Goal: Information Seeking & Learning: Check status

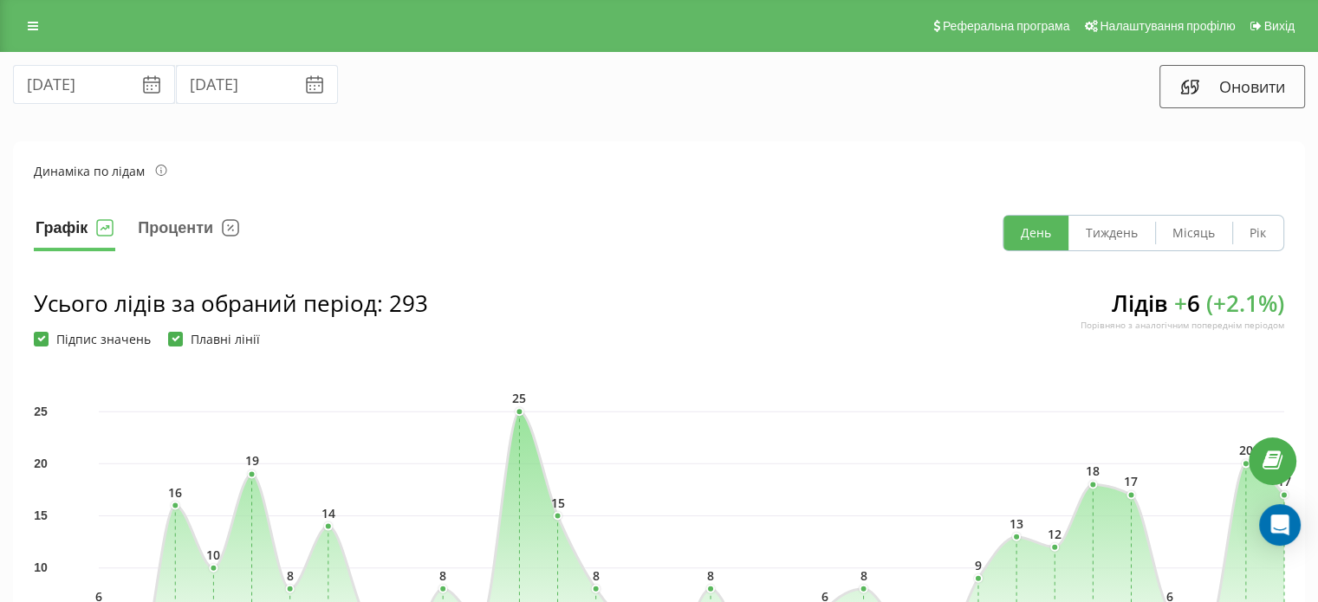
click at [144, 79] on icon at bounding box center [152, 79] width 16 height 6
click at [80, 87] on input "[DATE]" at bounding box center [94, 84] width 162 height 39
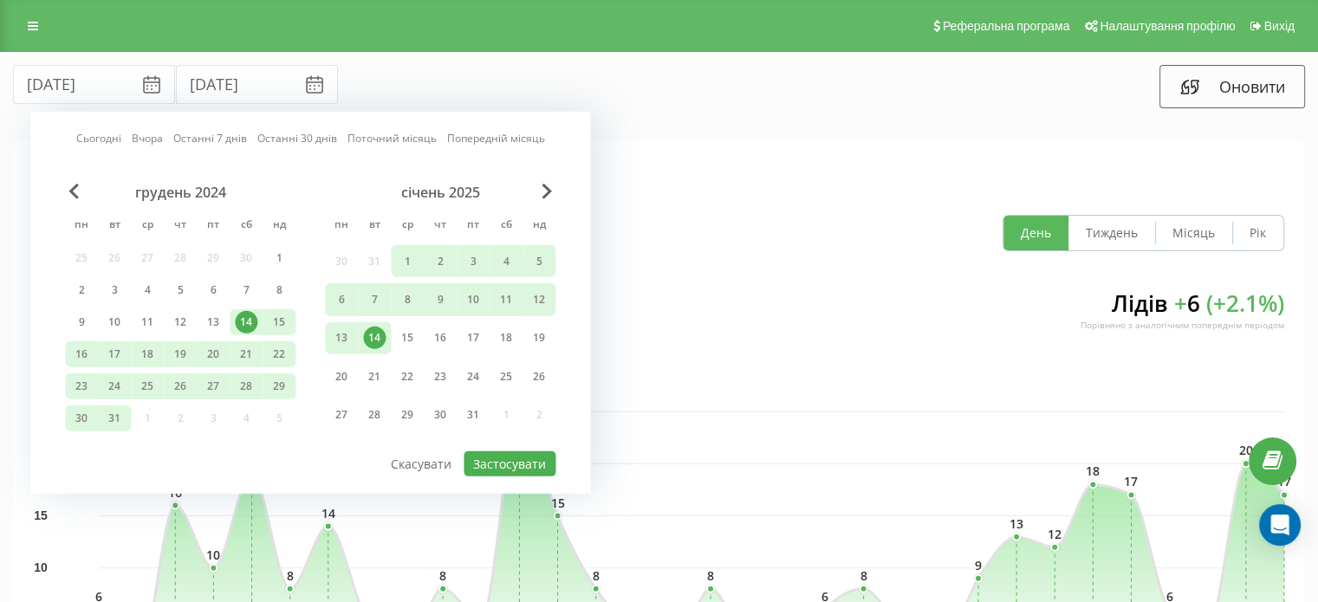
click at [371, 138] on link "Поточний місяць" at bounding box center [391, 138] width 89 height 16
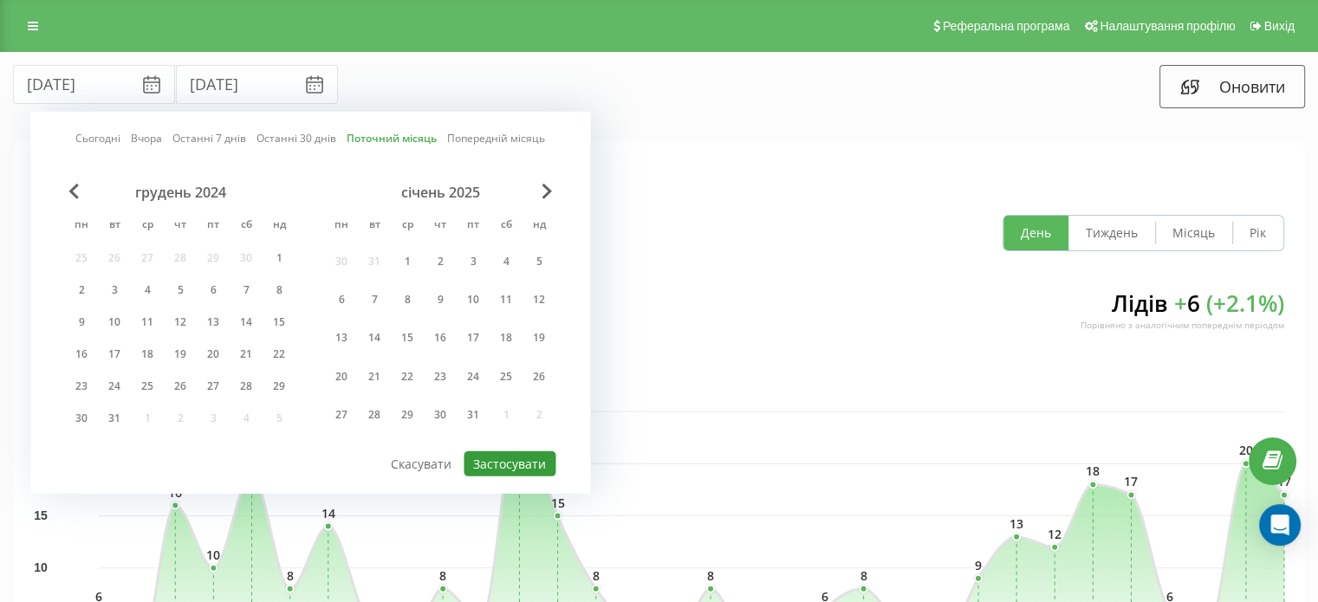
click at [509, 463] on button "Застосувати" at bounding box center [509, 463] width 92 height 25
type input "01.09.2025"
type input "30.09.2025"
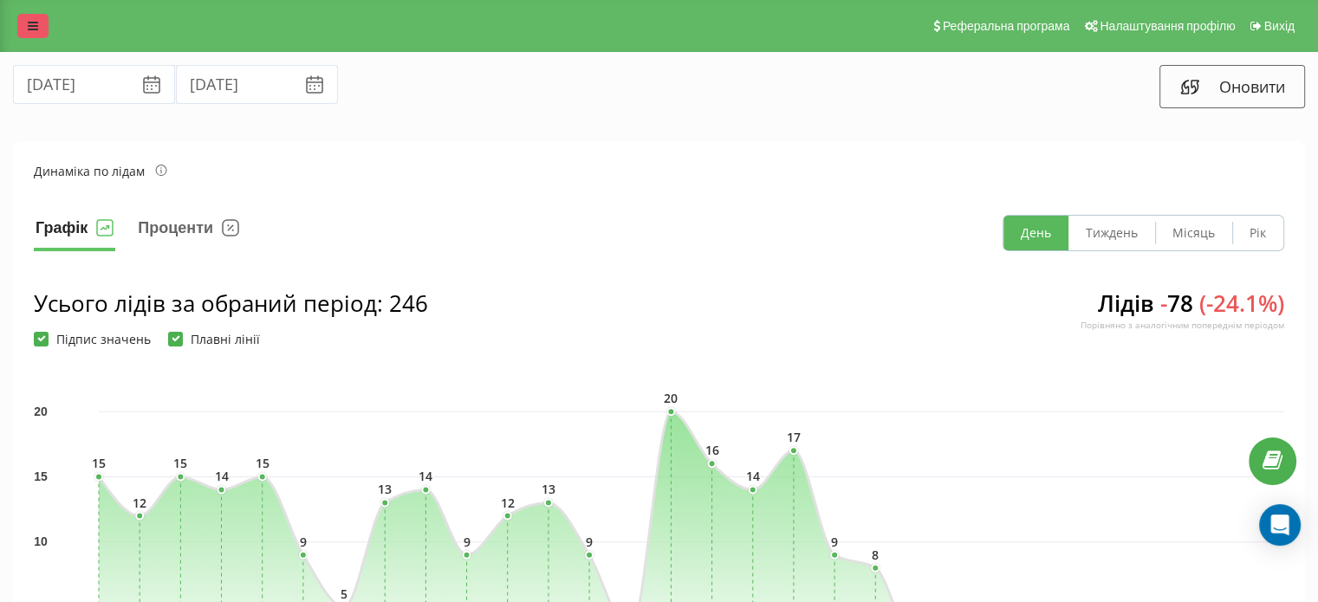
click at [35, 34] on link at bounding box center [32, 26] width 31 height 24
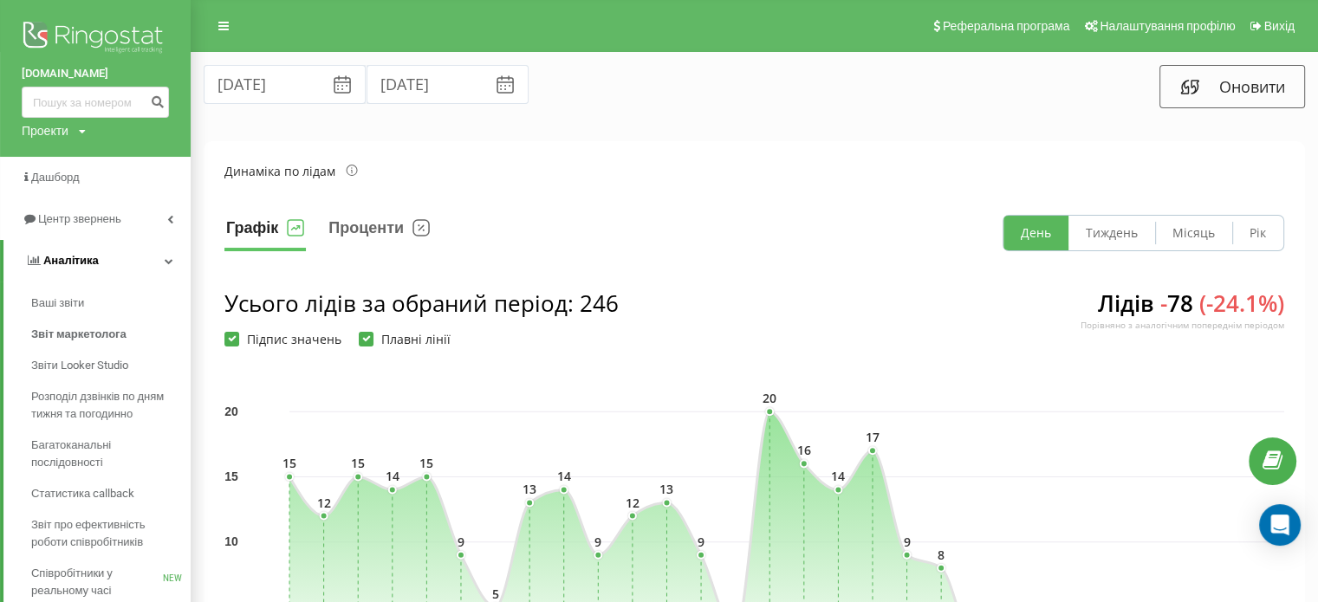
click at [78, 265] on span "Аналiтика" at bounding box center [70, 260] width 55 height 13
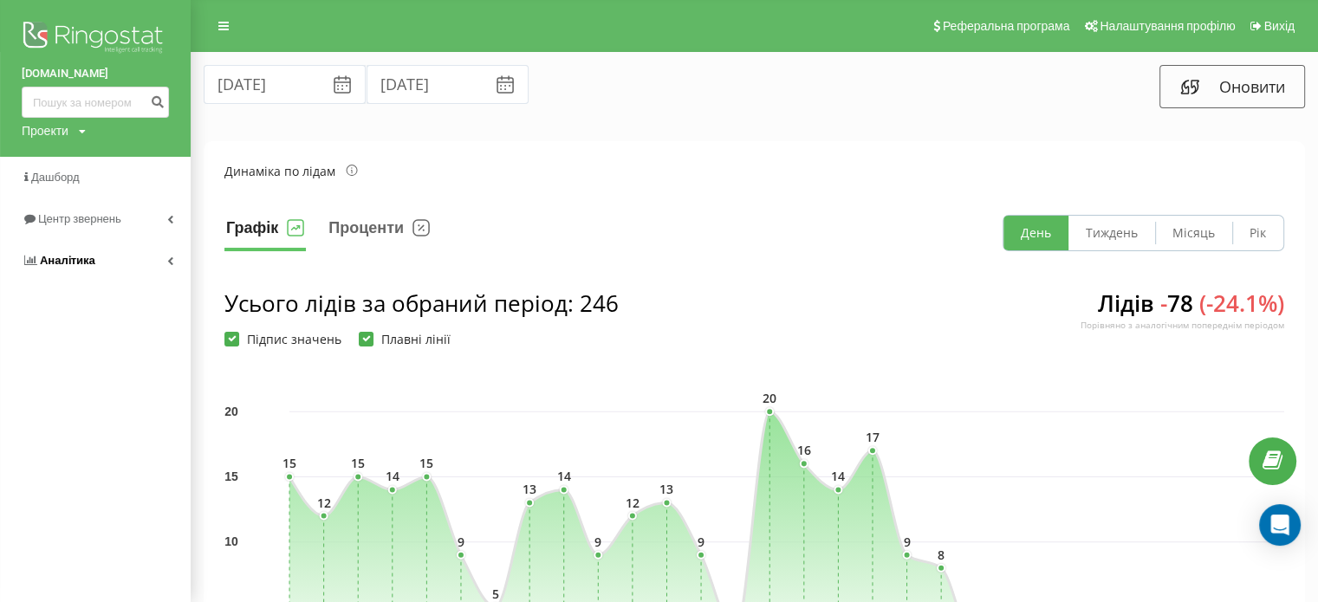
click at [78, 265] on span "Аналiтика" at bounding box center [67, 260] width 55 height 13
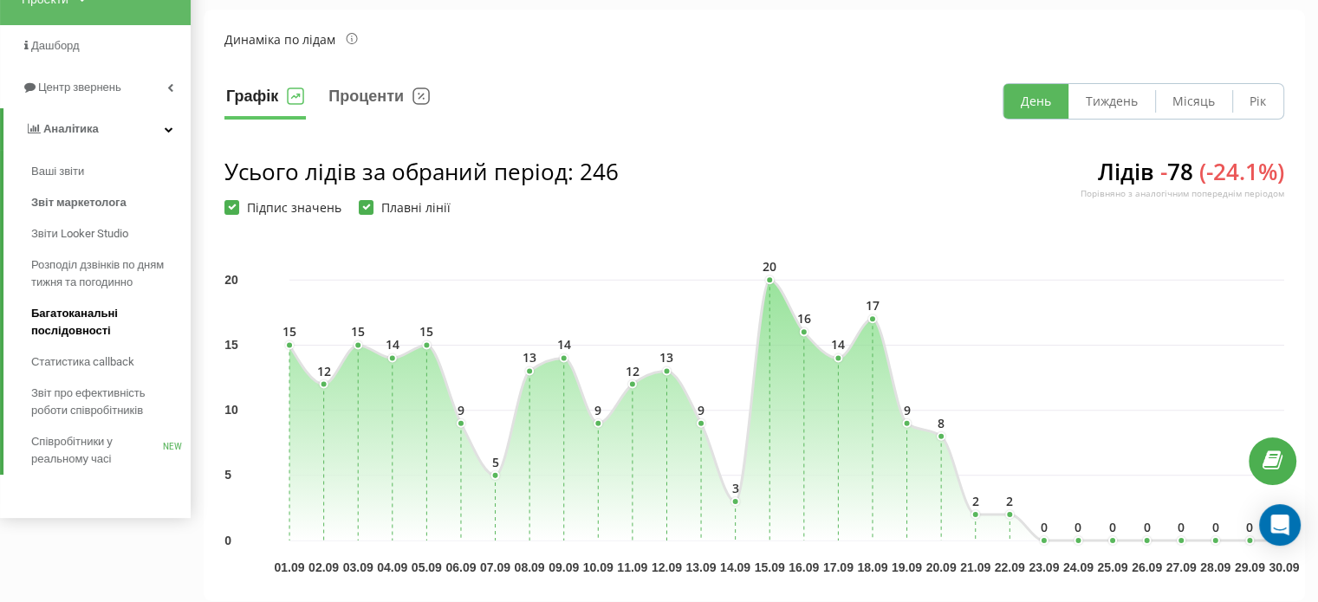
scroll to position [173, 0]
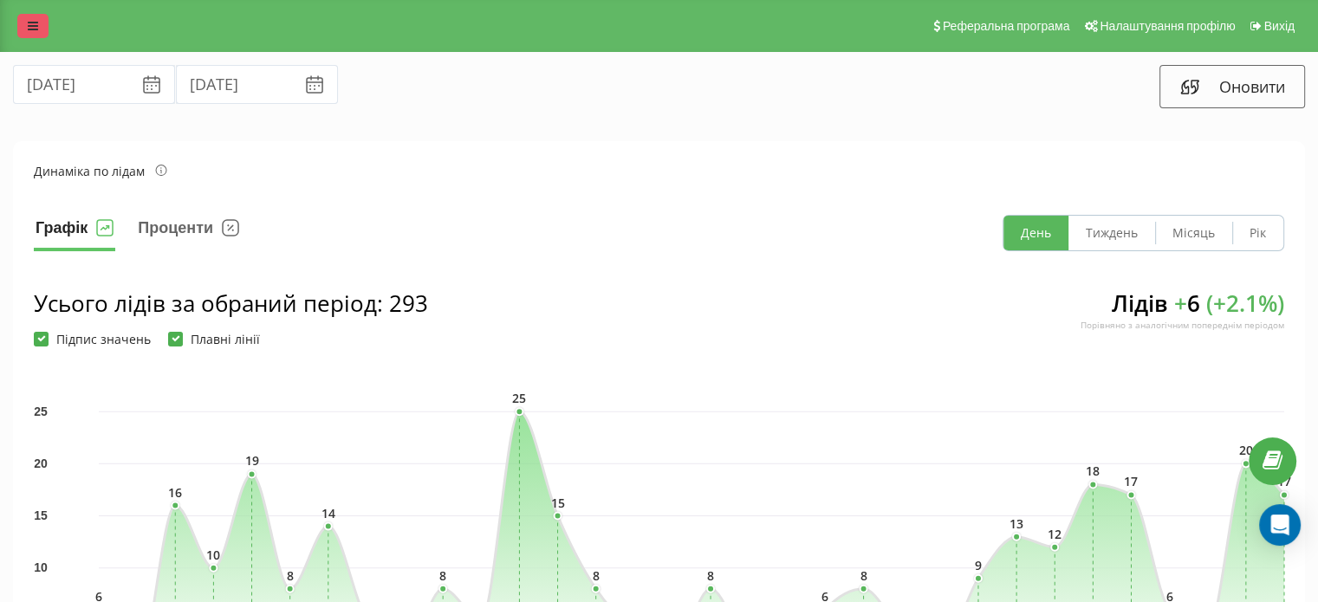
click at [26, 23] on link at bounding box center [32, 26] width 31 height 24
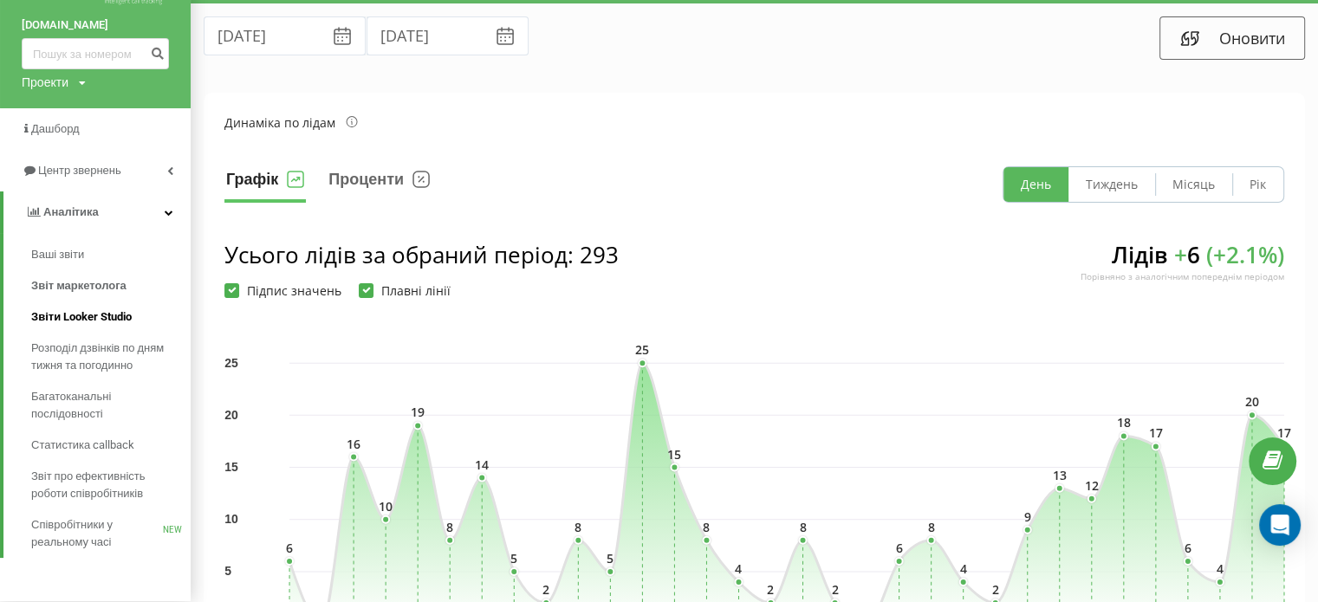
scroll to position [87, 0]
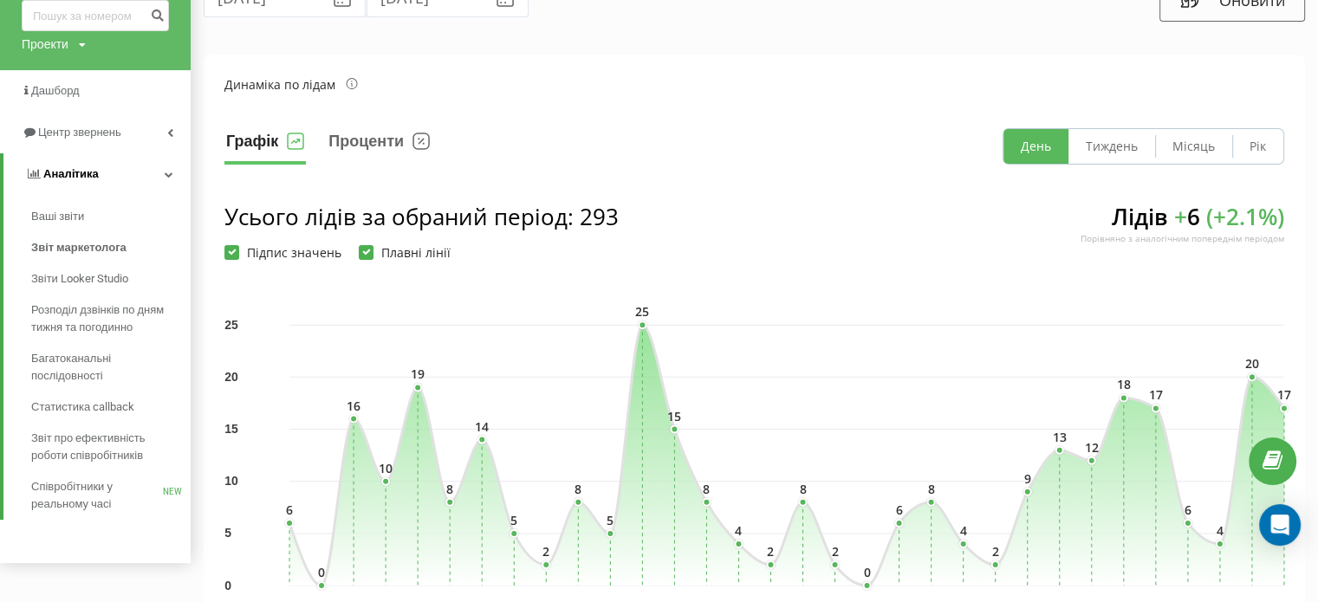
click at [76, 171] on span "Аналiтика" at bounding box center [70, 173] width 55 height 13
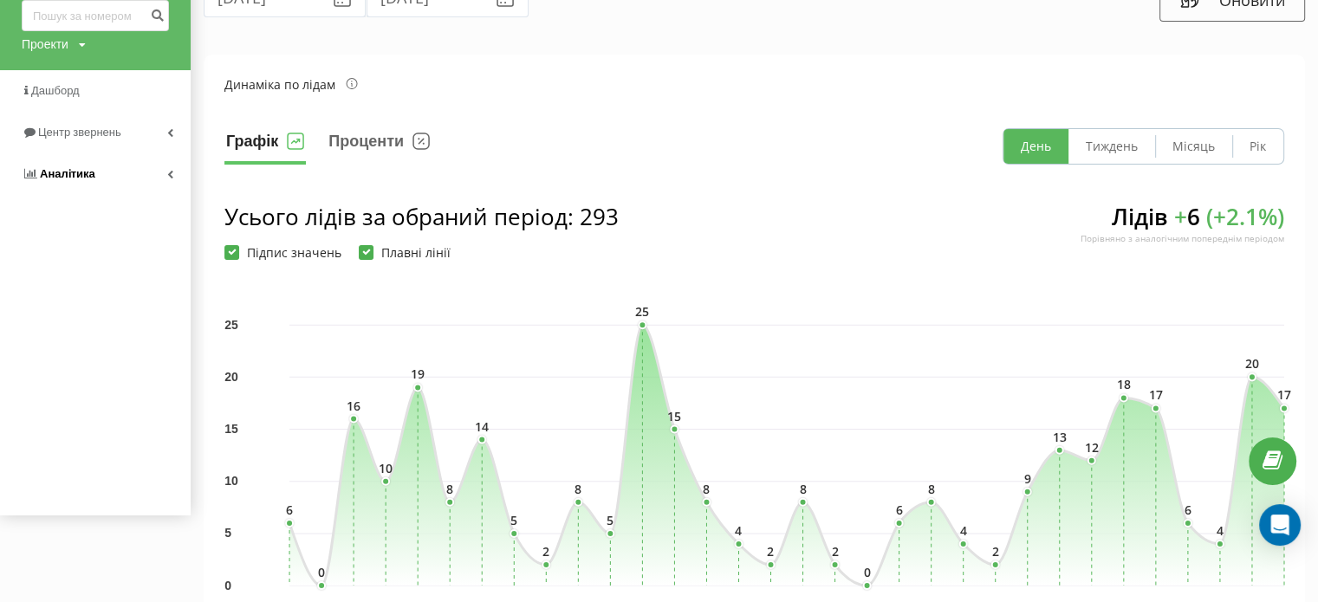
click at [111, 170] on link "Аналiтика" at bounding box center [95, 174] width 191 height 42
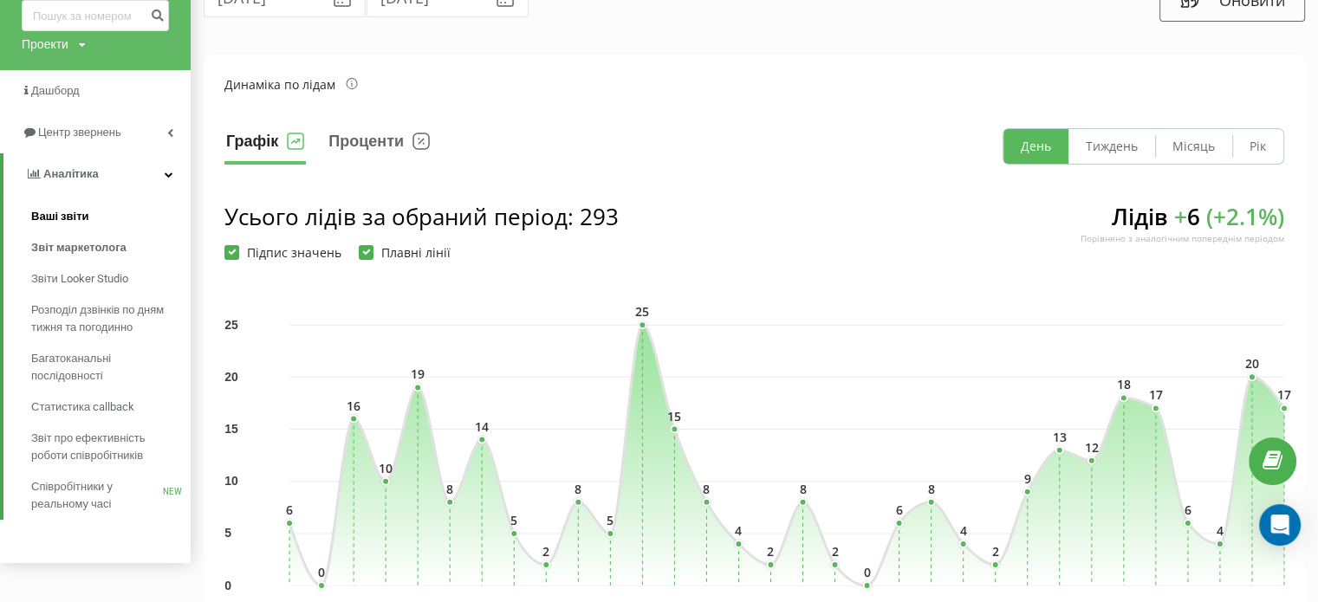
click at [62, 211] on span "Ваші звіти" at bounding box center [60, 216] width 58 height 17
click at [66, 322] on span "Розподіл дзвінків по дням тижня та погодинно" at bounding box center [106, 318] width 151 height 35
click at [77, 405] on span "Статистика callback" at bounding box center [84, 406] width 107 height 17
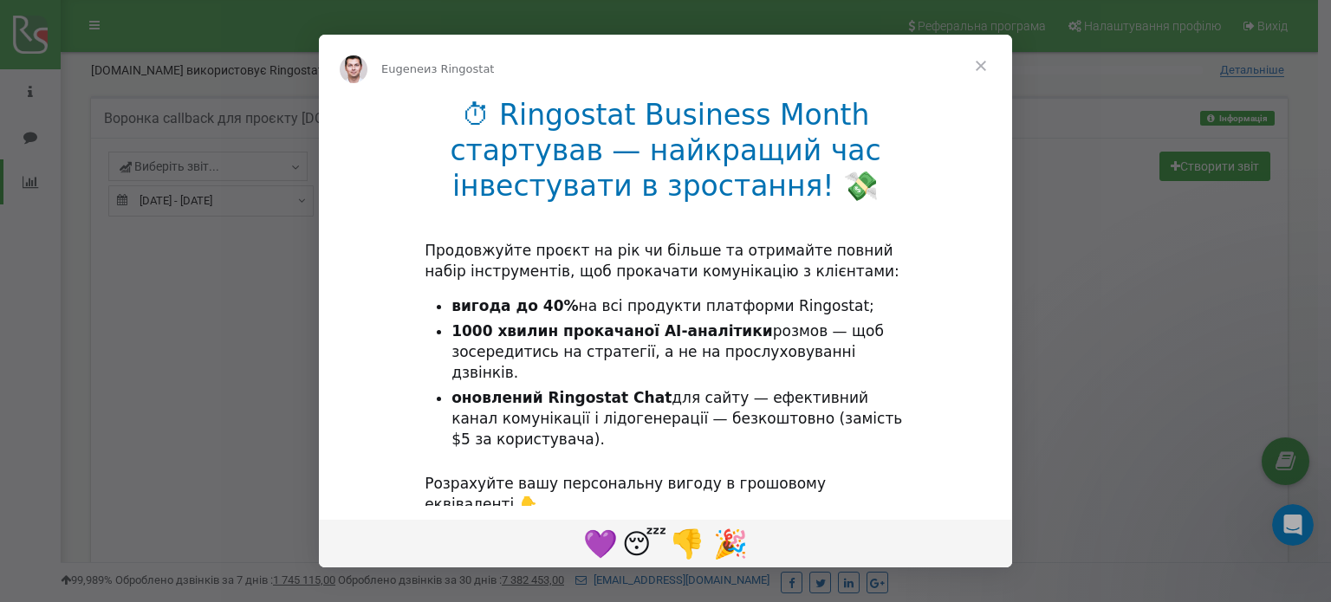
drag, startPoint x: 982, startPoint y: 67, endPoint x: 1004, endPoint y: 71, distance: 22.1
click at [1004, 71] on span "Закрыть" at bounding box center [980, 66] width 62 height 62
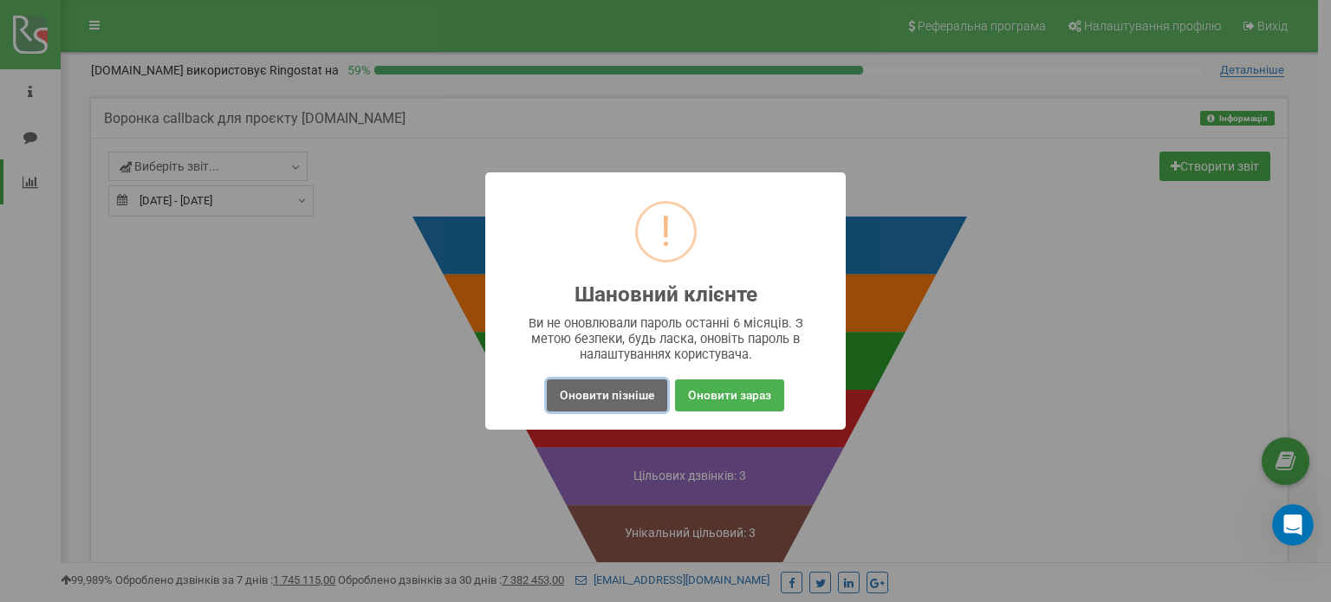
click at [613, 405] on button "Оновити пізніше" at bounding box center [607, 395] width 120 height 32
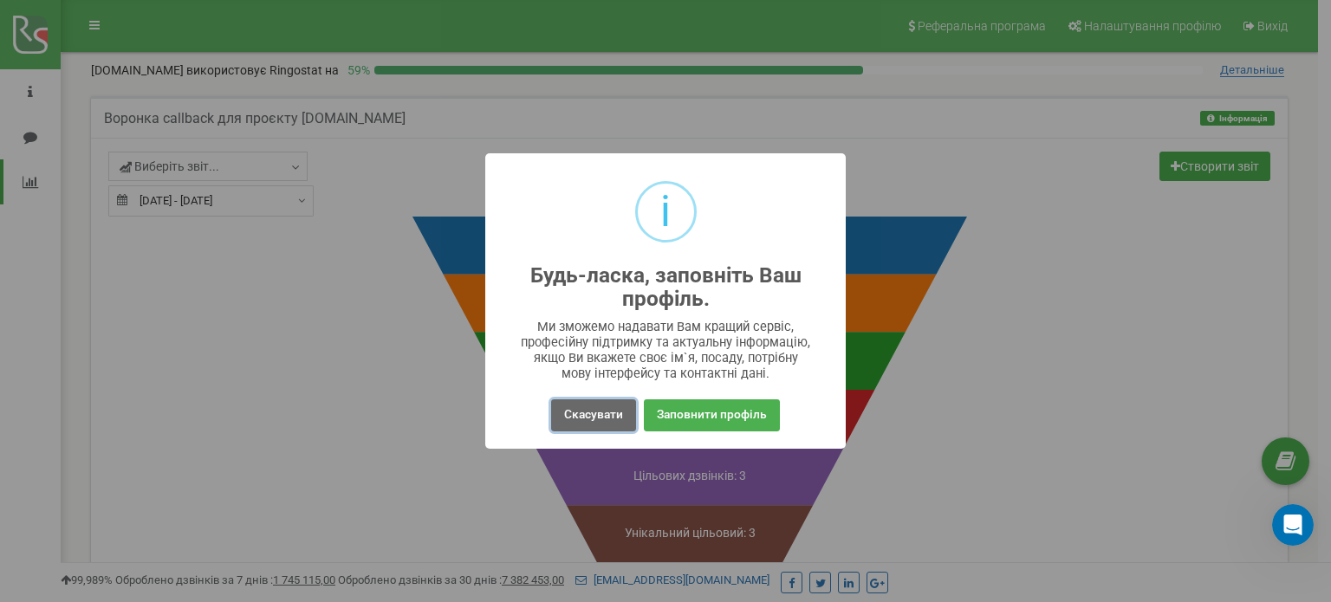
click at [603, 412] on button "Скасувати" at bounding box center [593, 415] width 85 height 32
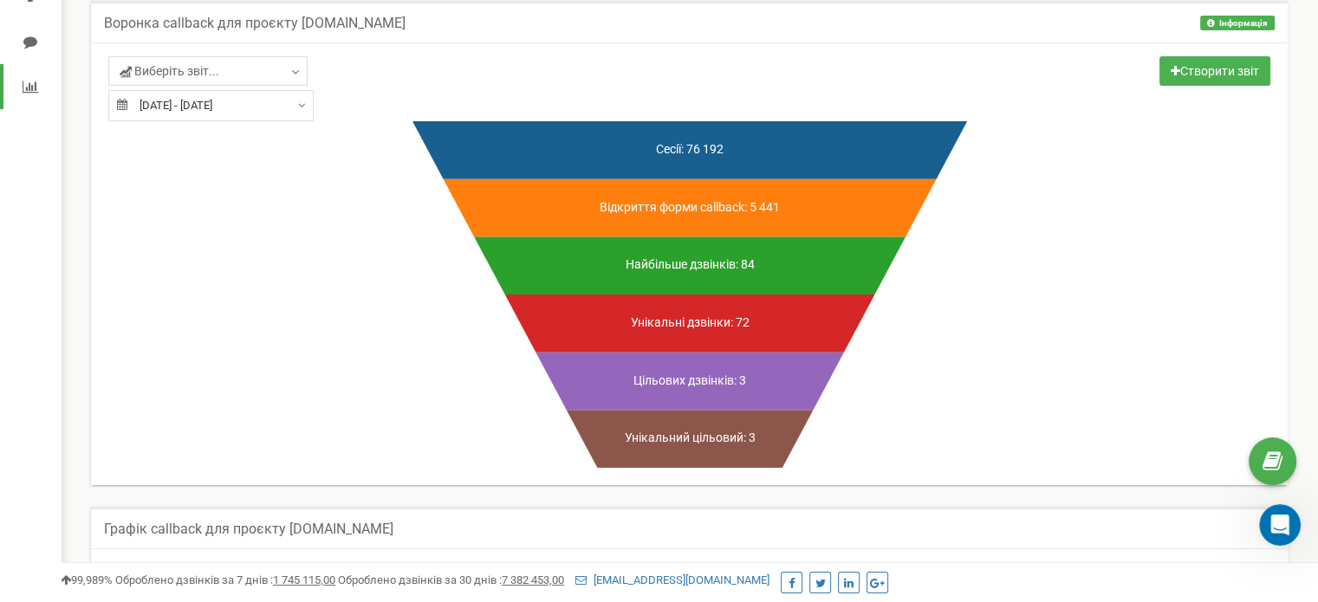
scroll to position [87, 0]
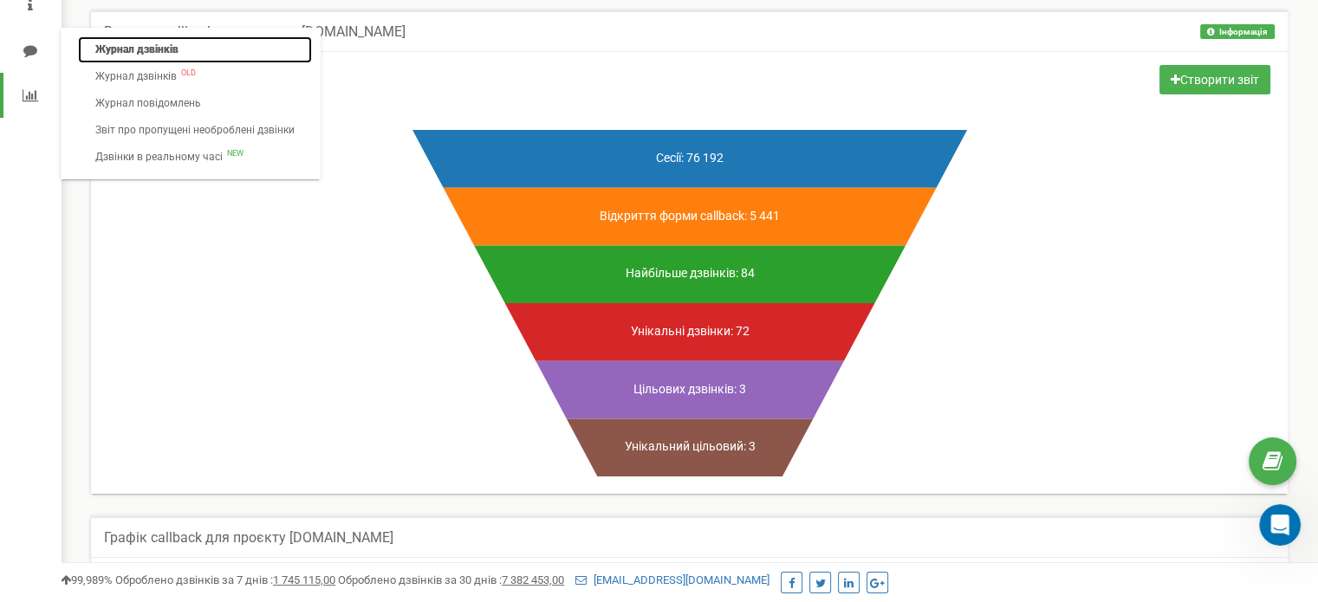
click at [139, 49] on link "Журнал дзвінків" at bounding box center [195, 49] width 234 height 27
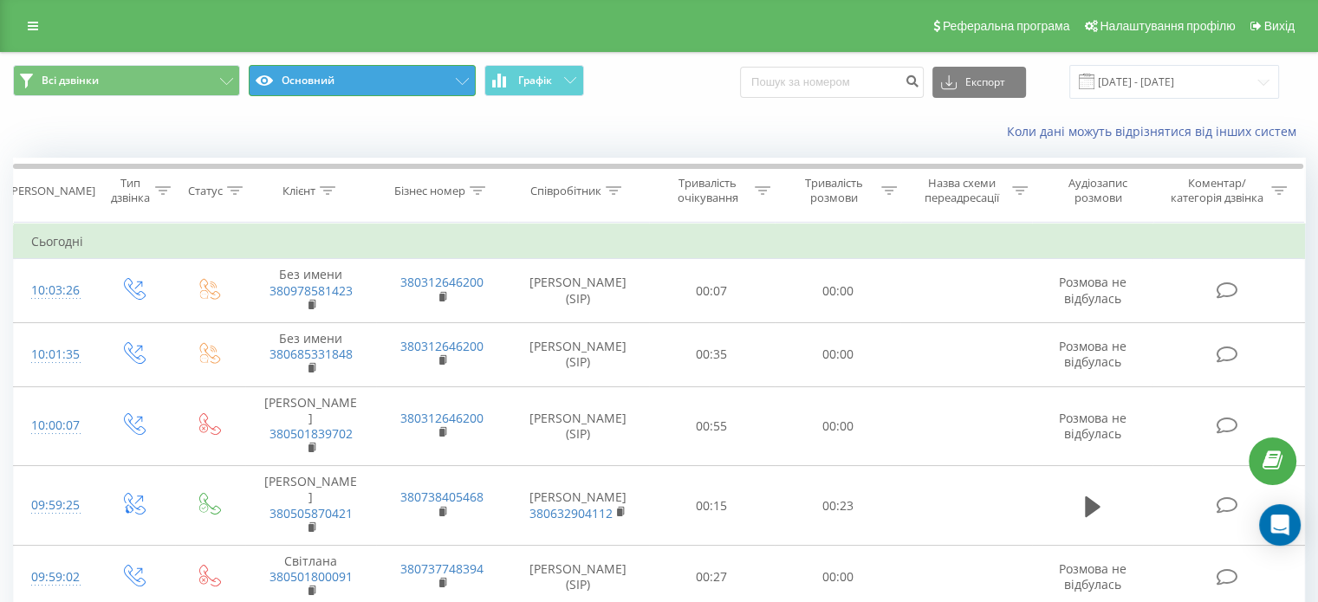
click at [437, 84] on button "Основний" at bounding box center [362, 80] width 227 height 31
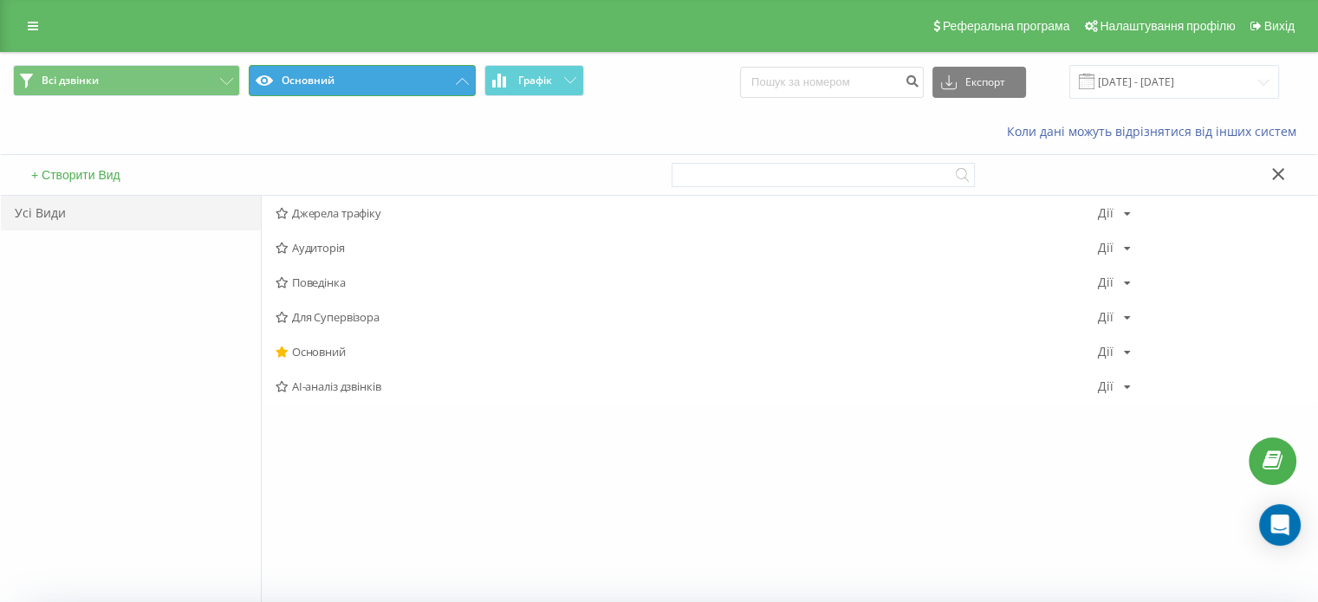
click at [445, 79] on button "Основний" at bounding box center [362, 80] width 227 height 31
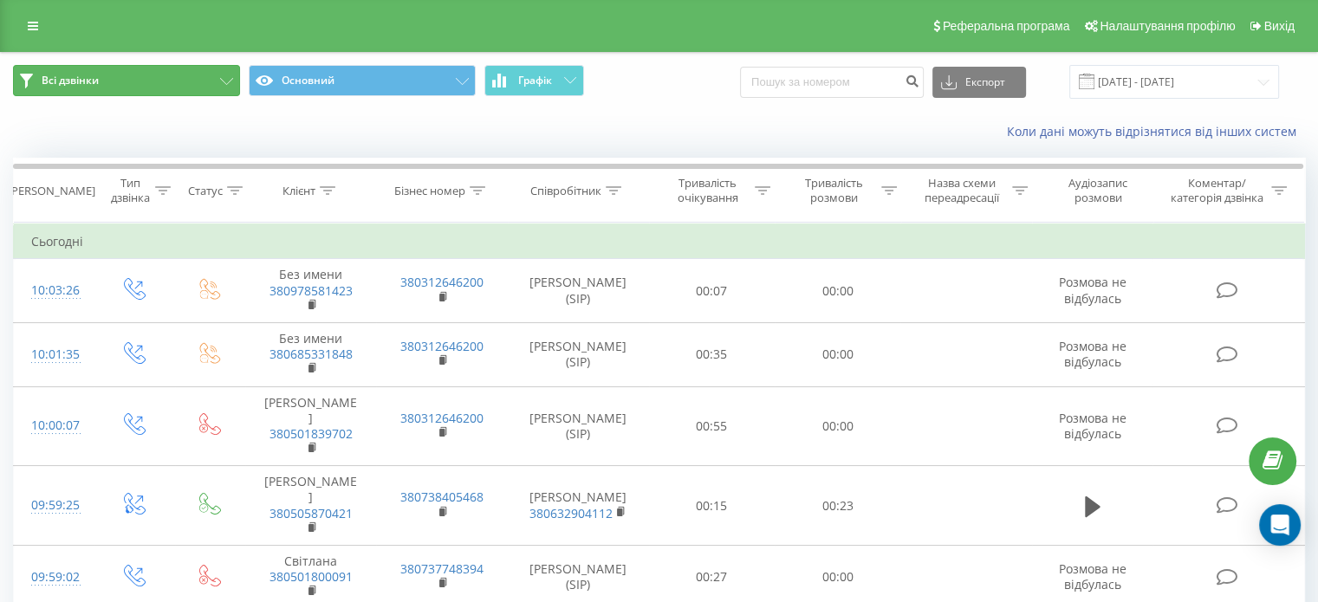
click at [224, 81] on icon at bounding box center [226, 81] width 13 height 7
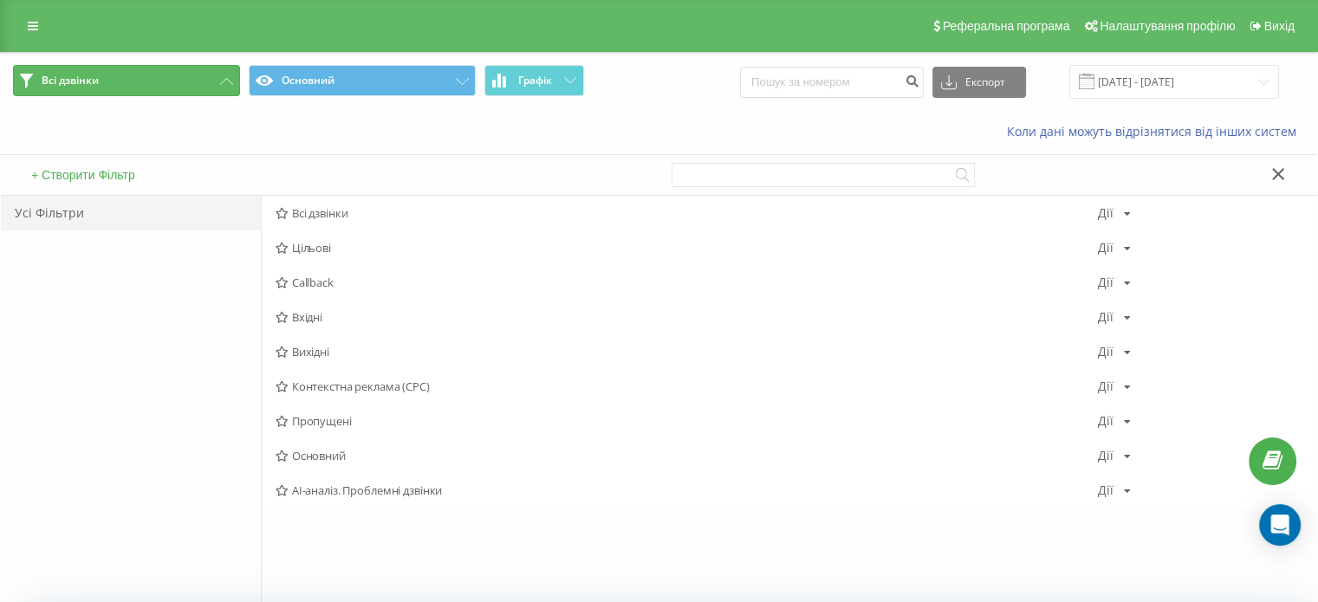
click at [222, 75] on button "Всі дзвінки" at bounding box center [126, 80] width 227 height 31
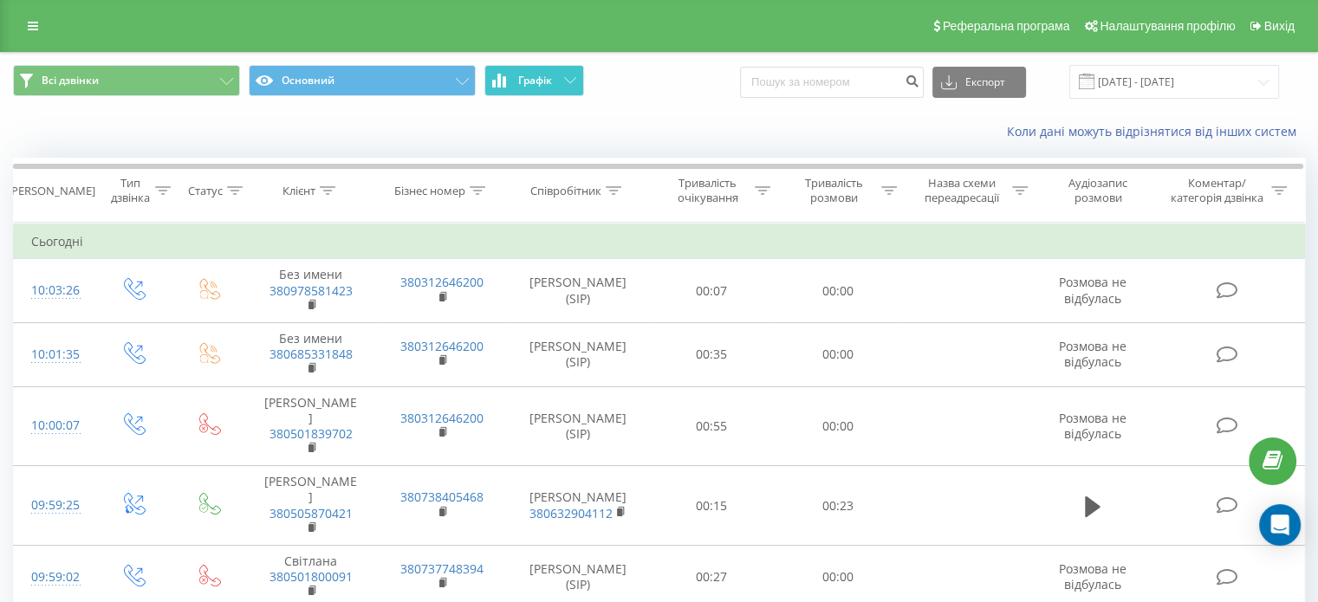
click at [554, 94] on button "Графік" at bounding box center [534, 80] width 100 height 31
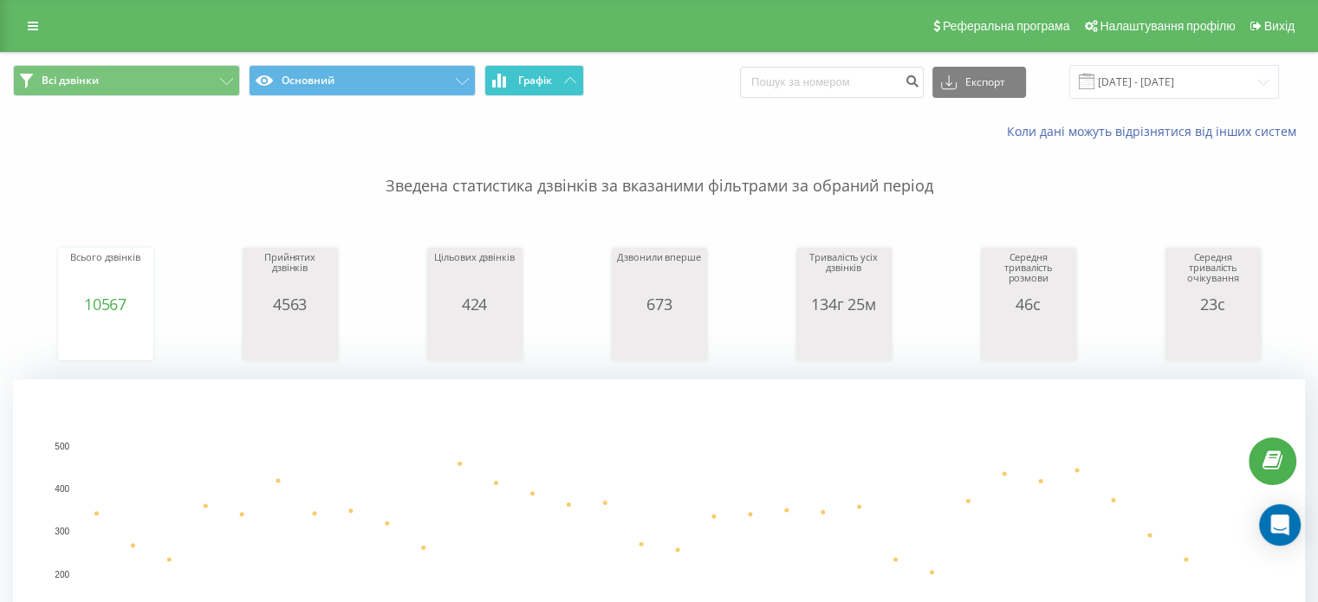
click at [560, 82] on button "Графік" at bounding box center [534, 80] width 100 height 31
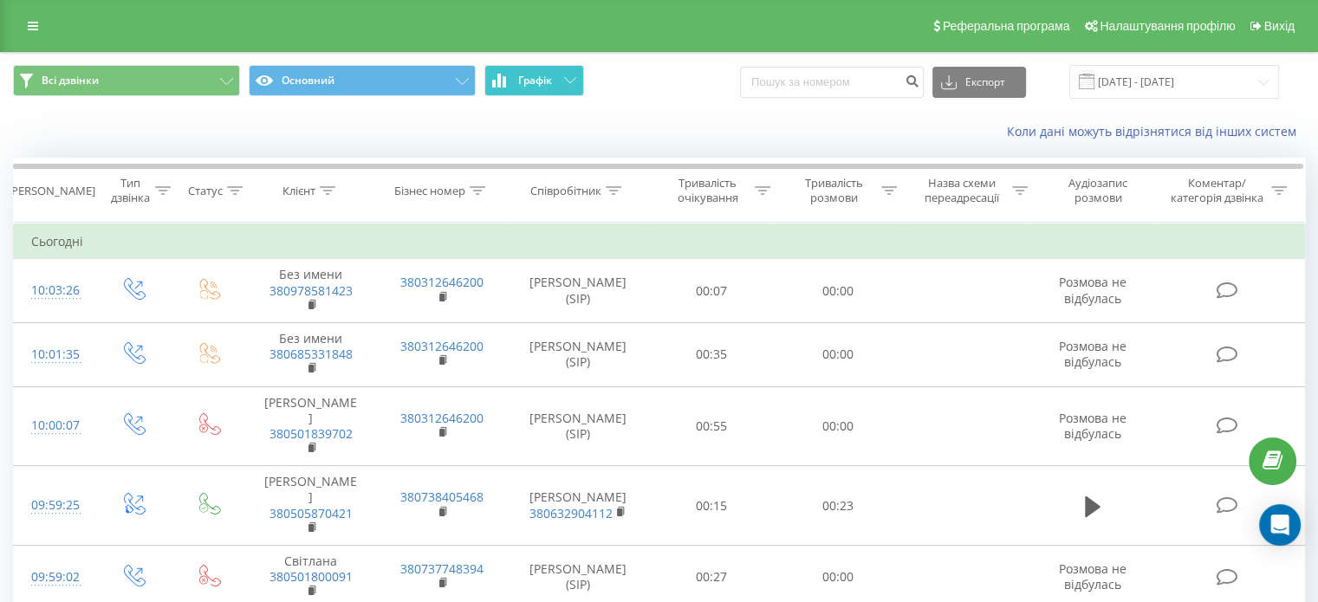
click at [560, 82] on button "Графік" at bounding box center [534, 80] width 100 height 31
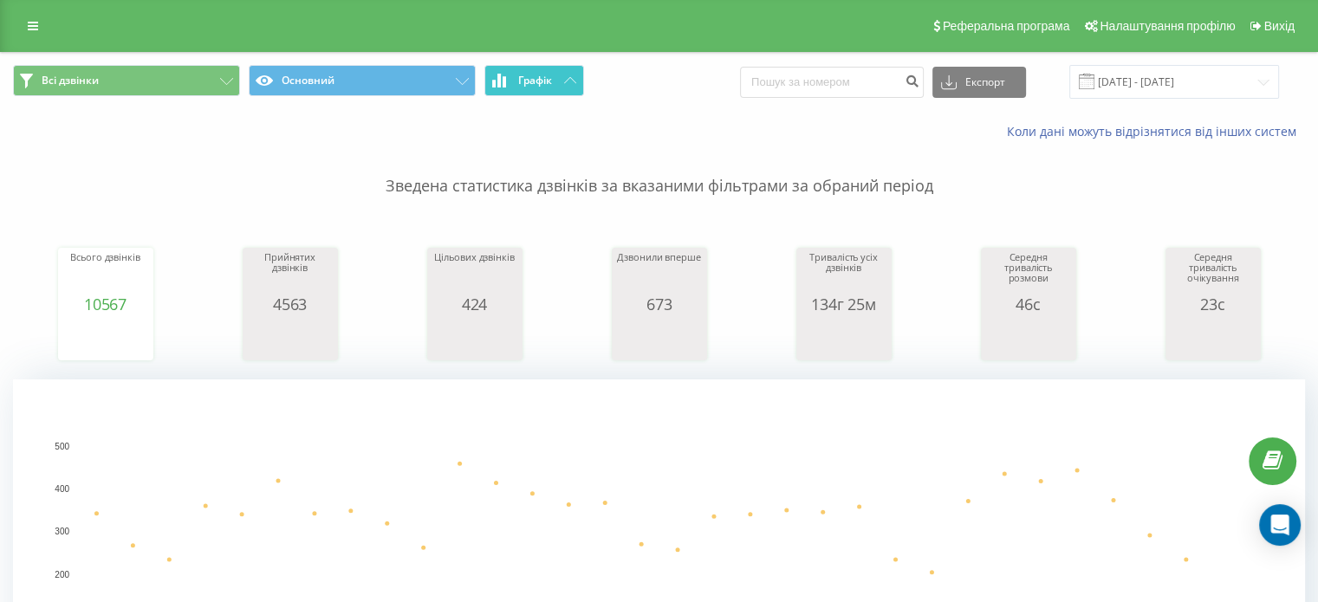
click at [567, 82] on icon at bounding box center [570, 80] width 12 height 6
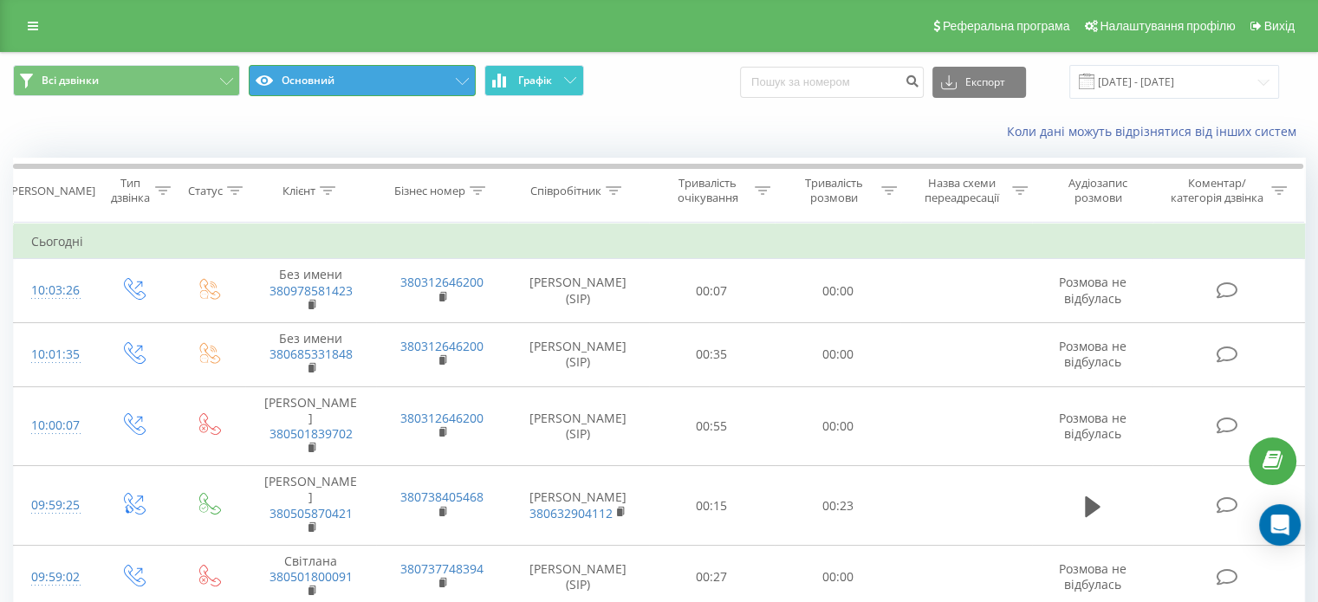
click at [437, 94] on button "Основний" at bounding box center [362, 80] width 227 height 31
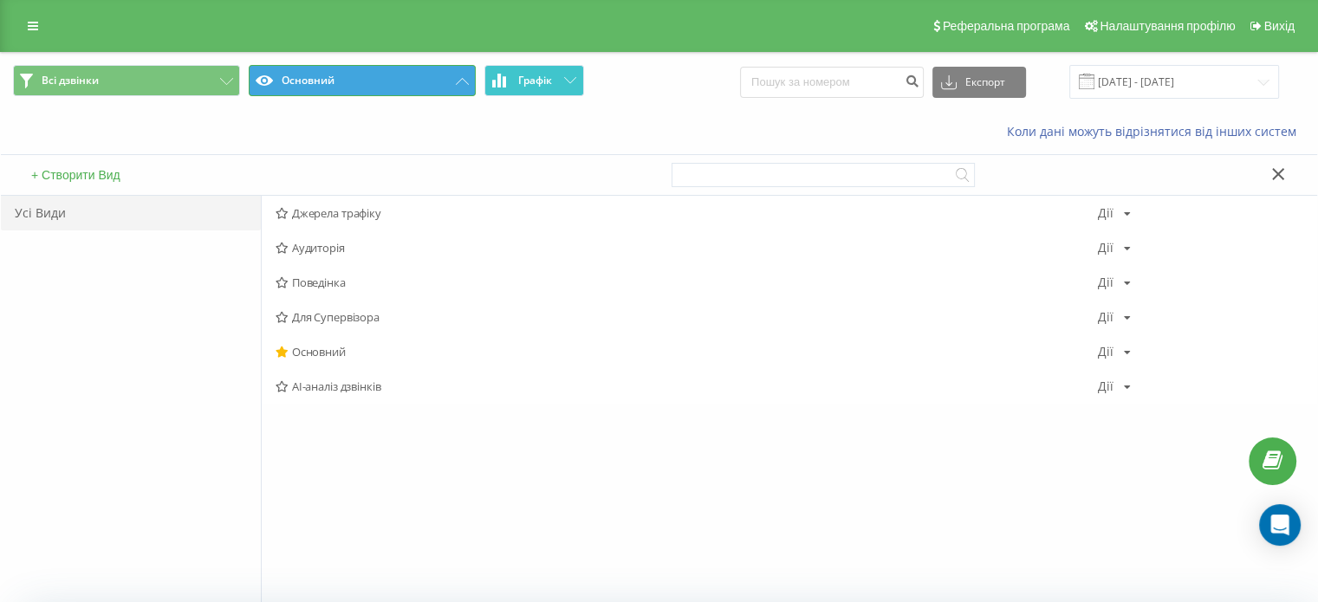
click at [438, 79] on button "Основний" at bounding box center [362, 80] width 227 height 31
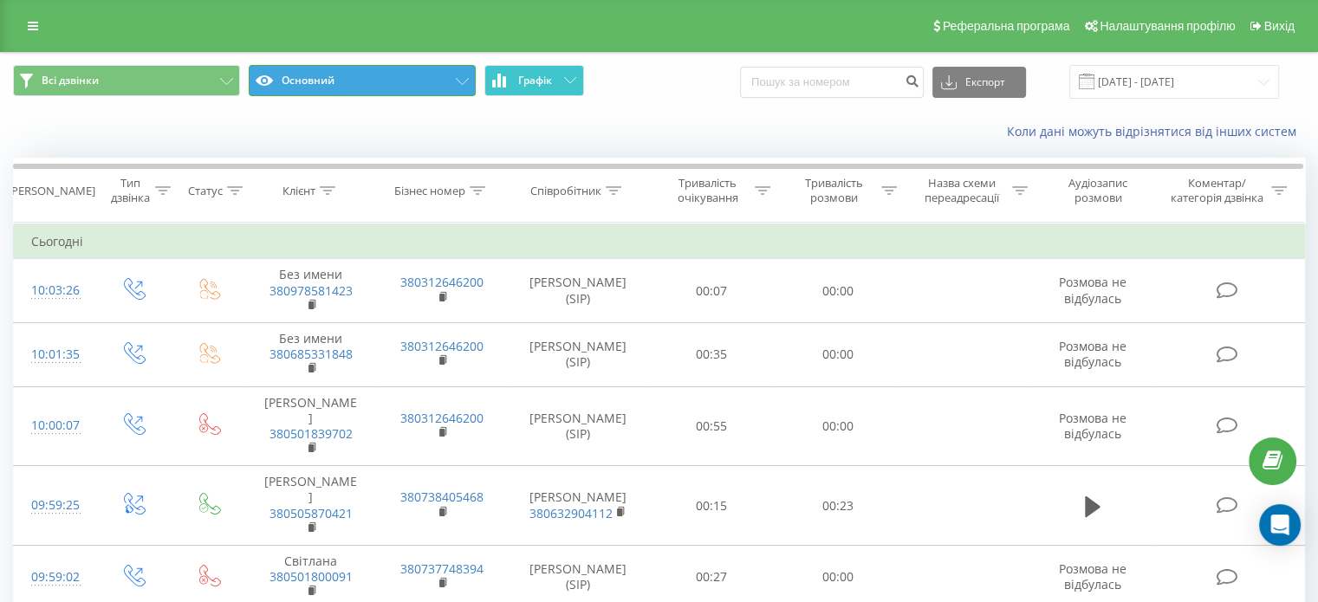
click at [412, 84] on button "Основний" at bounding box center [362, 80] width 227 height 31
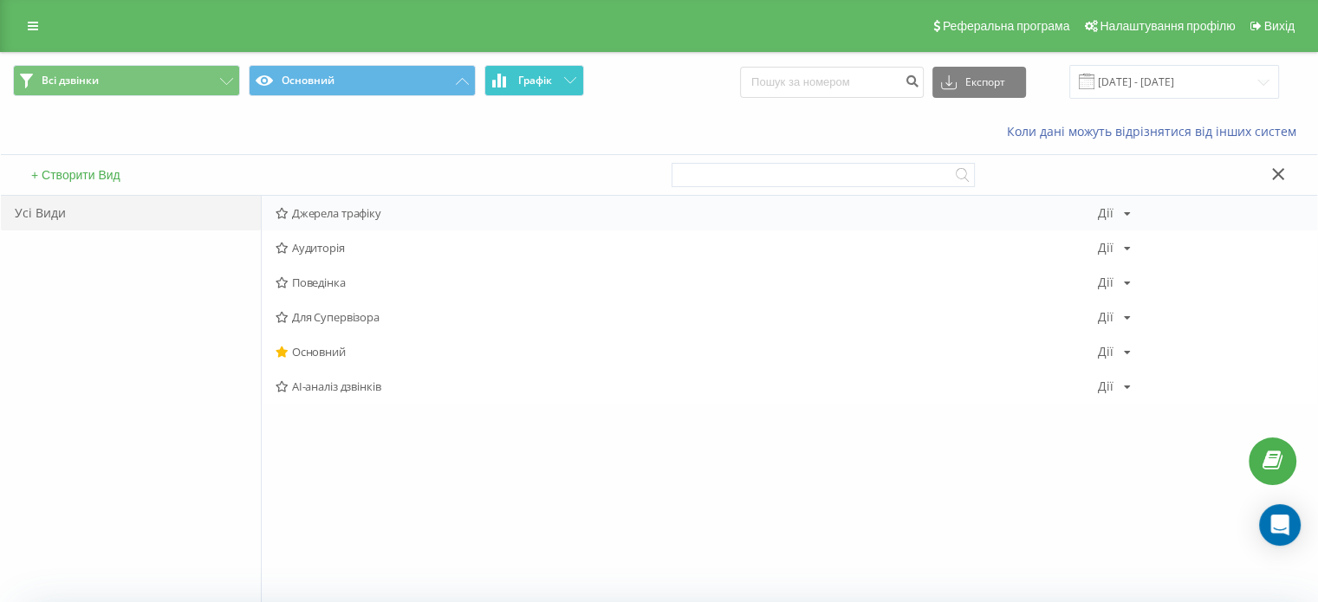
click at [395, 214] on span "Джерела трафіку" at bounding box center [686, 213] width 822 height 12
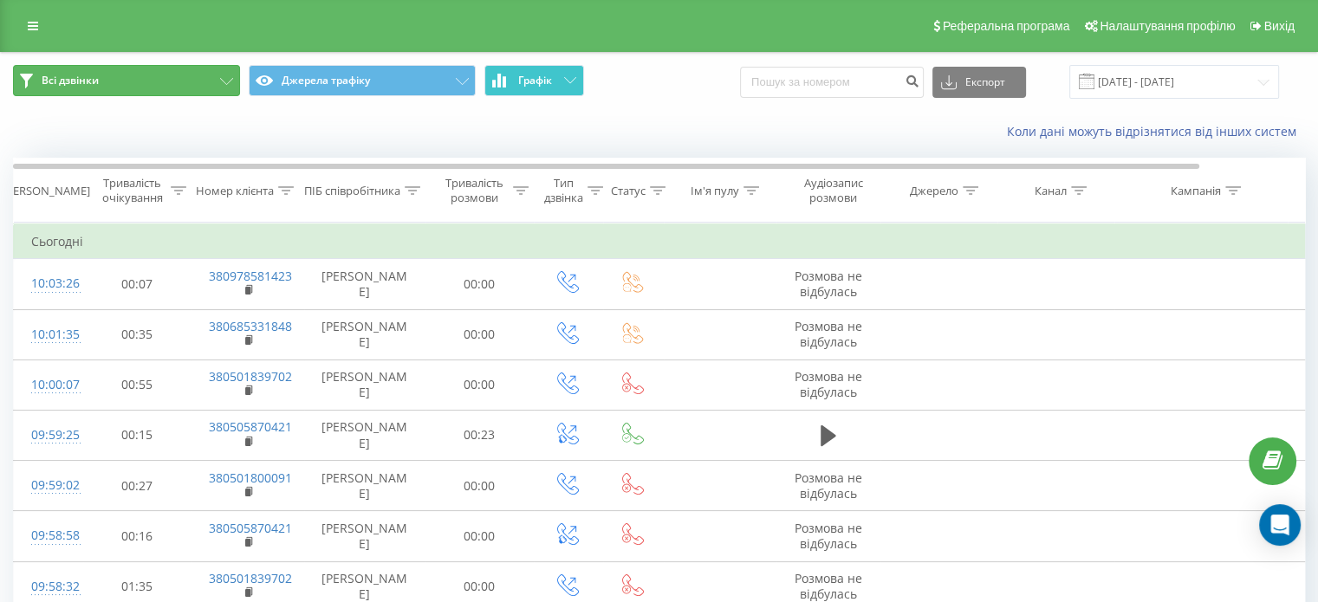
click at [118, 79] on button "Всі дзвінки" at bounding box center [126, 80] width 227 height 31
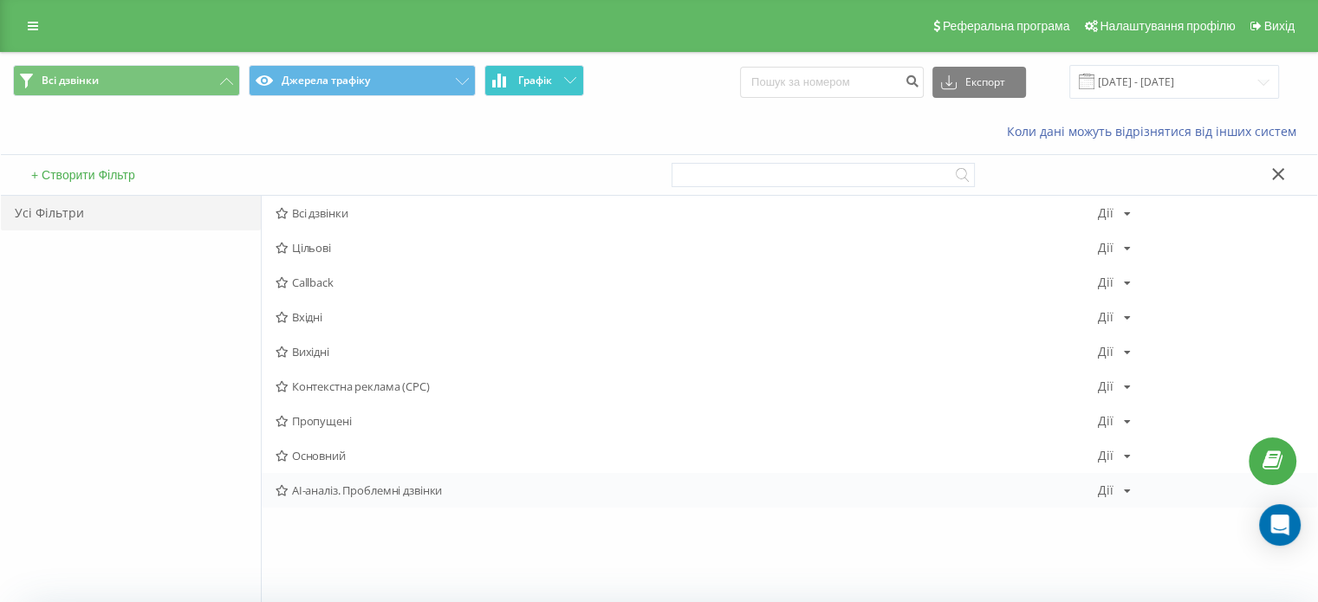
click at [384, 490] on span "AI-аналіз. Проблемні дзвінки" at bounding box center [686, 490] width 822 height 12
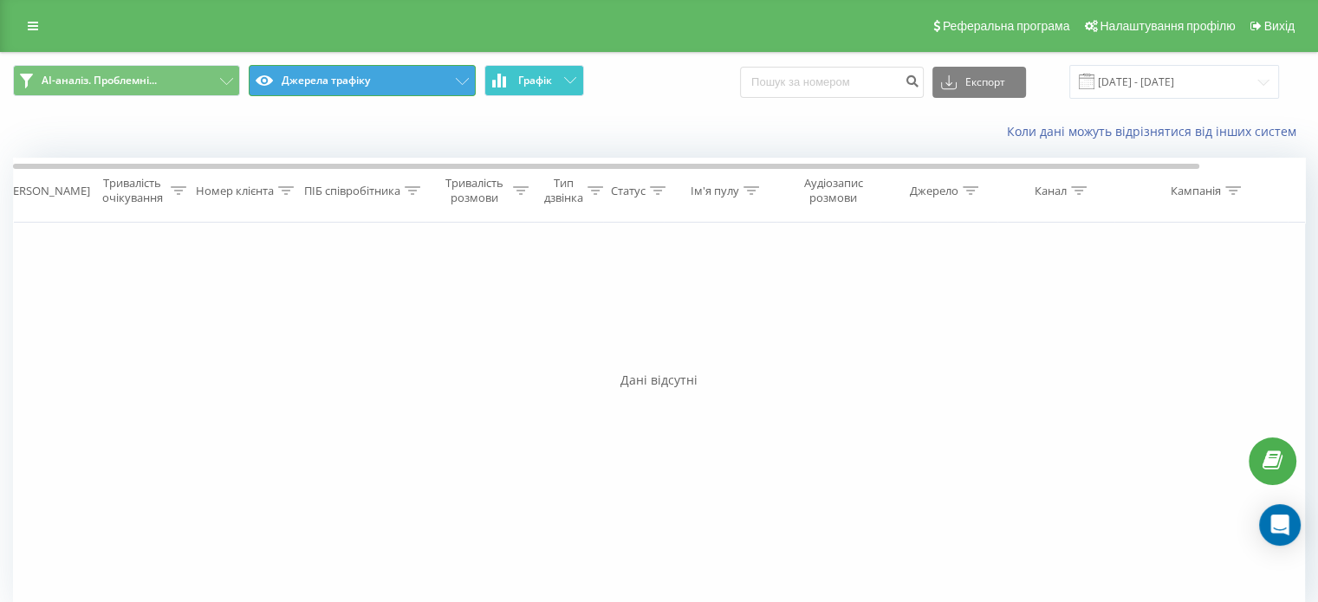
click at [372, 94] on button "Джерела трафіку" at bounding box center [362, 80] width 227 height 31
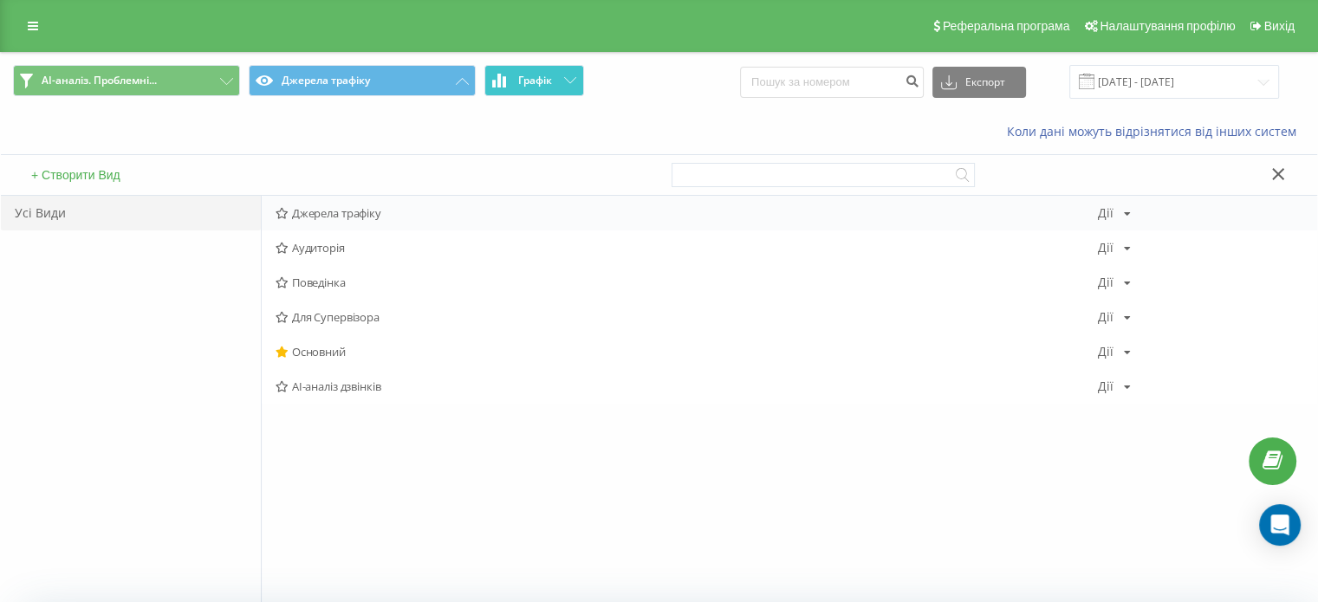
click at [302, 217] on span "Джерела трафіку" at bounding box center [686, 213] width 822 height 12
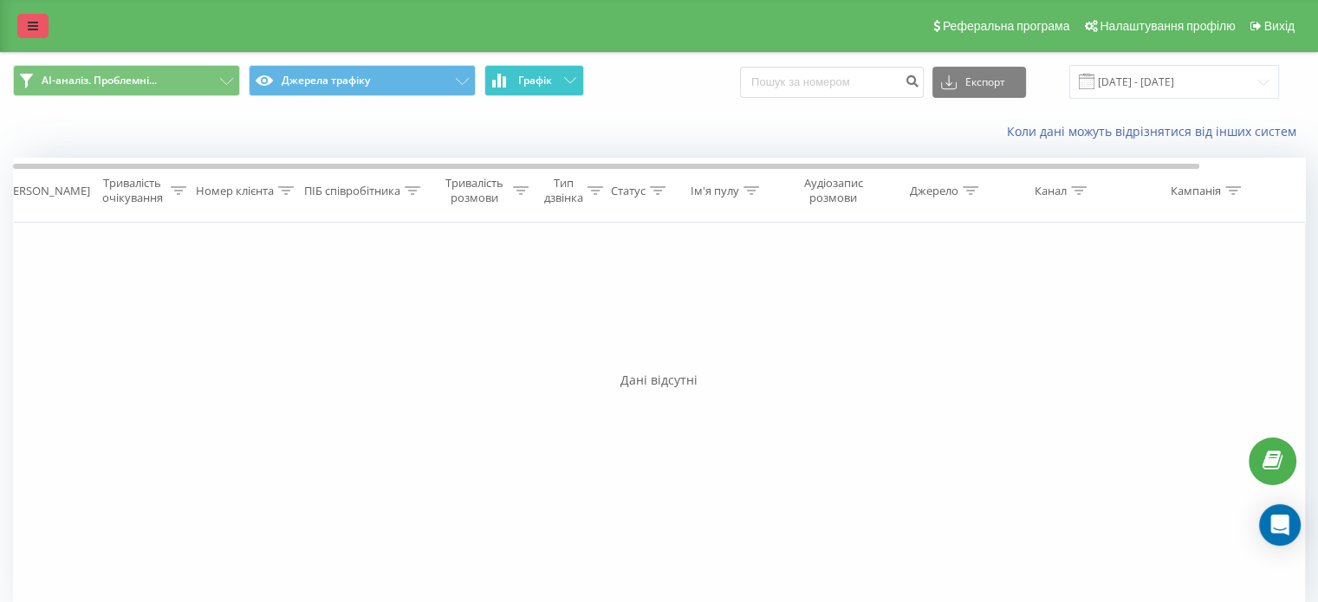
click at [23, 14] on link at bounding box center [32, 26] width 31 height 24
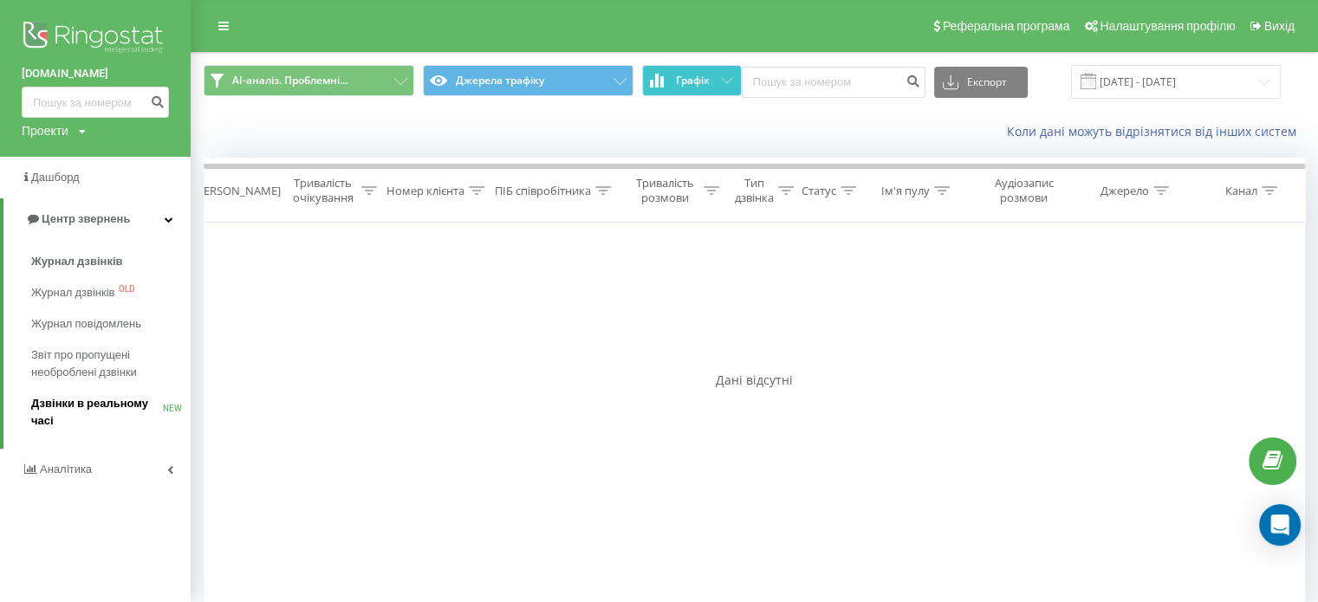
click at [69, 411] on span "Дзвінки в реальному часі" at bounding box center [97, 412] width 132 height 35
click at [213, 16] on link at bounding box center [223, 26] width 31 height 24
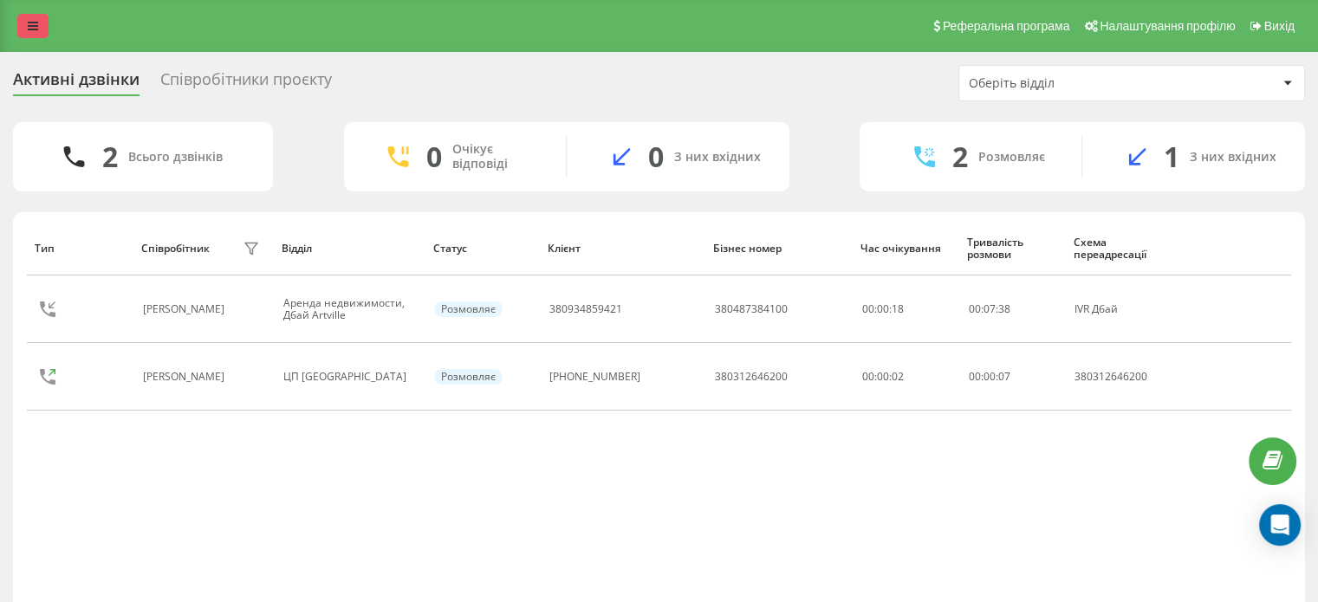
click at [35, 36] on link at bounding box center [32, 26] width 31 height 24
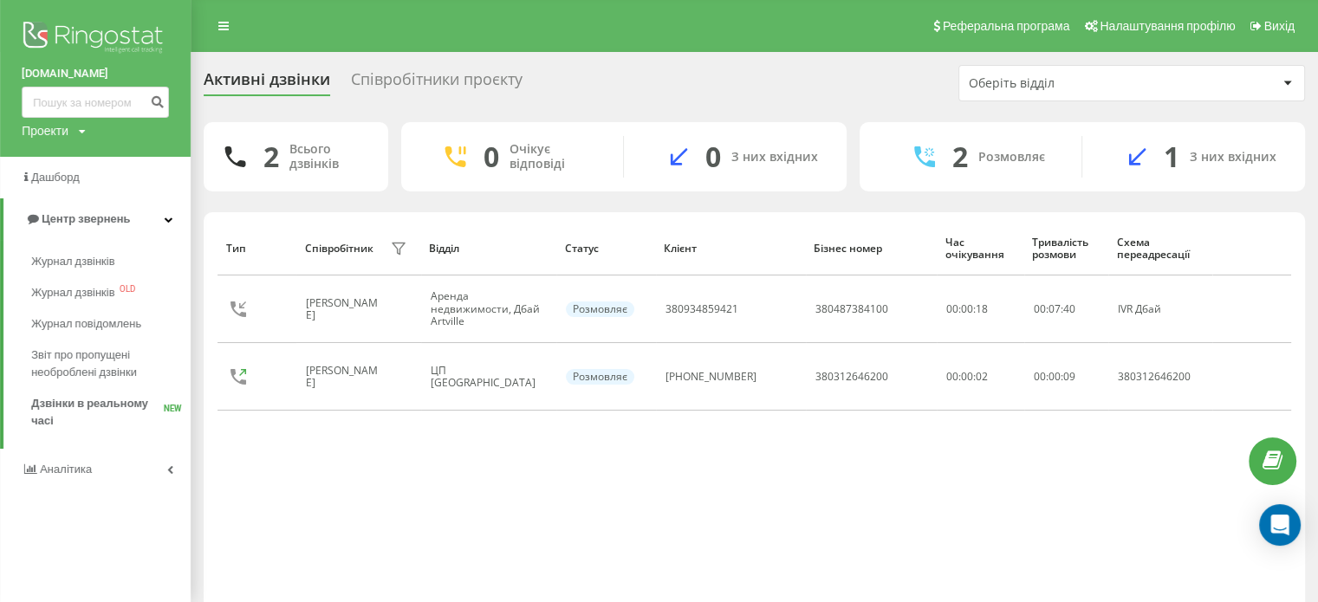
click at [1166, 76] on div "Оберіть відділ" at bounding box center [1072, 83] width 207 height 15
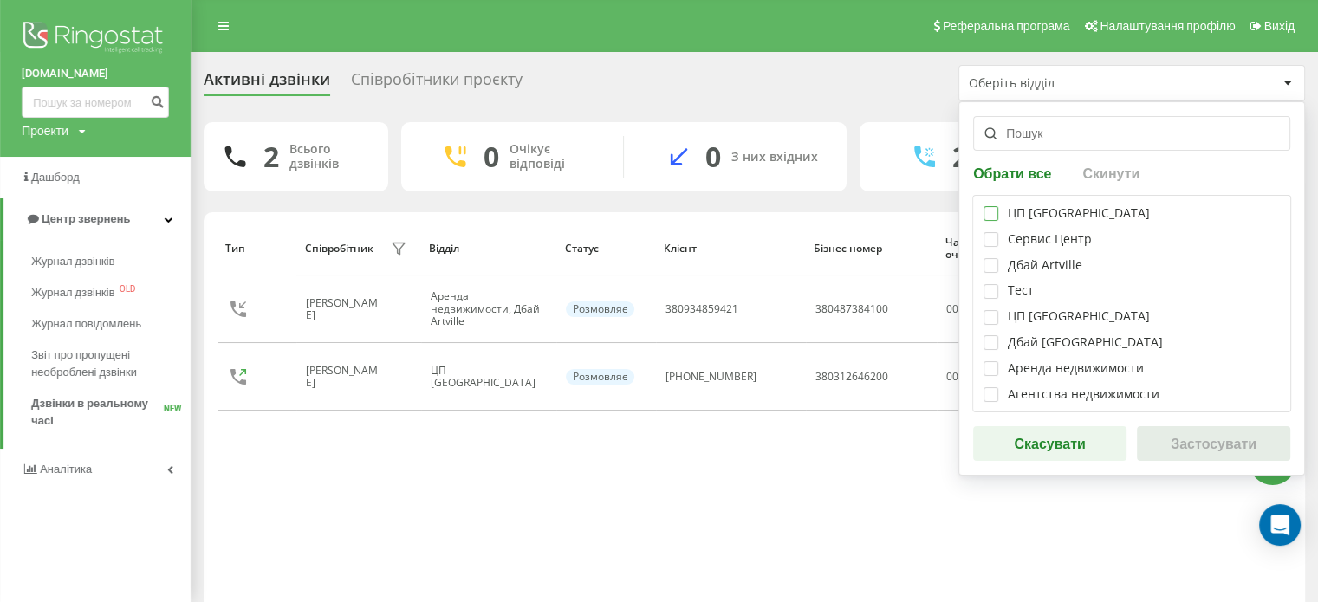
click at [983, 206] on label at bounding box center [990, 206] width 15 height 0
checkbox input "true"
click at [1202, 440] on button "Застосувати" at bounding box center [1213, 443] width 153 height 35
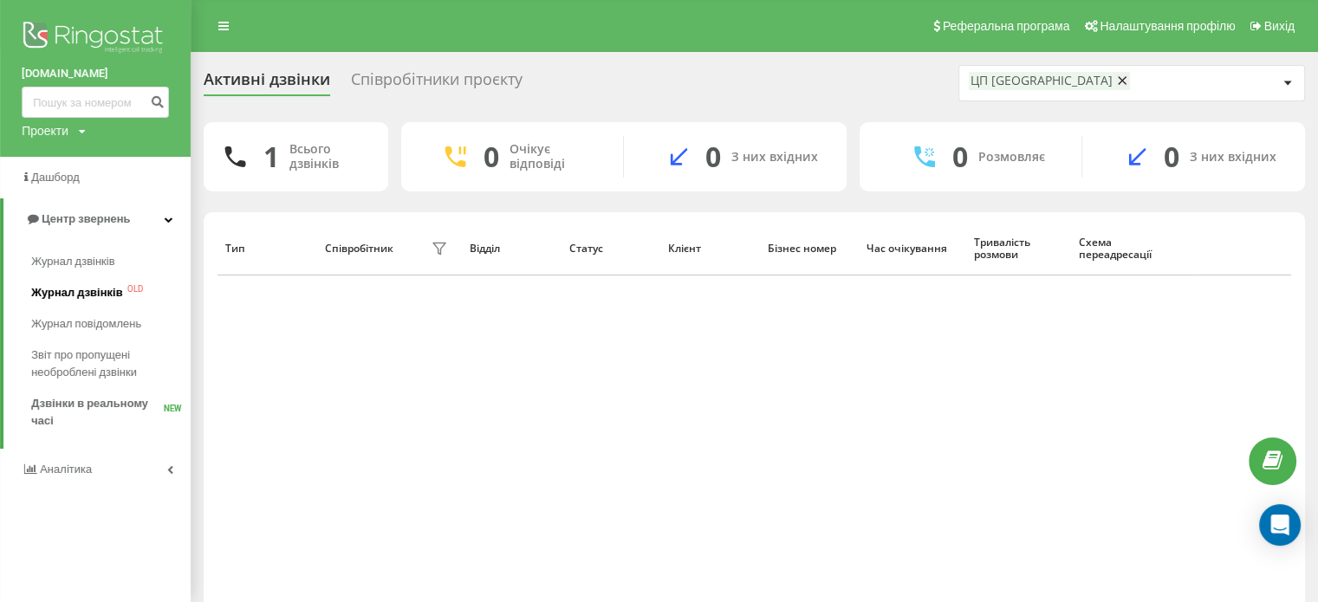
click at [78, 294] on span "Журнал дзвінків" at bounding box center [77, 292] width 92 height 17
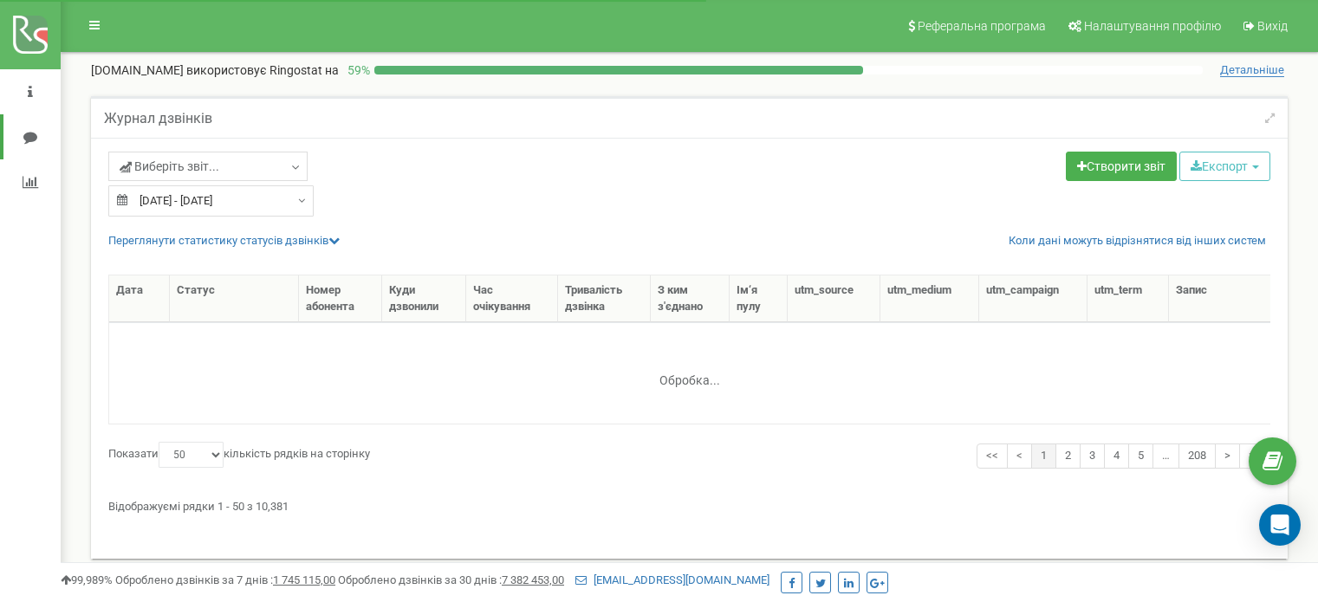
select select "50"
click at [284, 162] on link "Виберіть звіт..." at bounding box center [207, 166] width 199 height 29
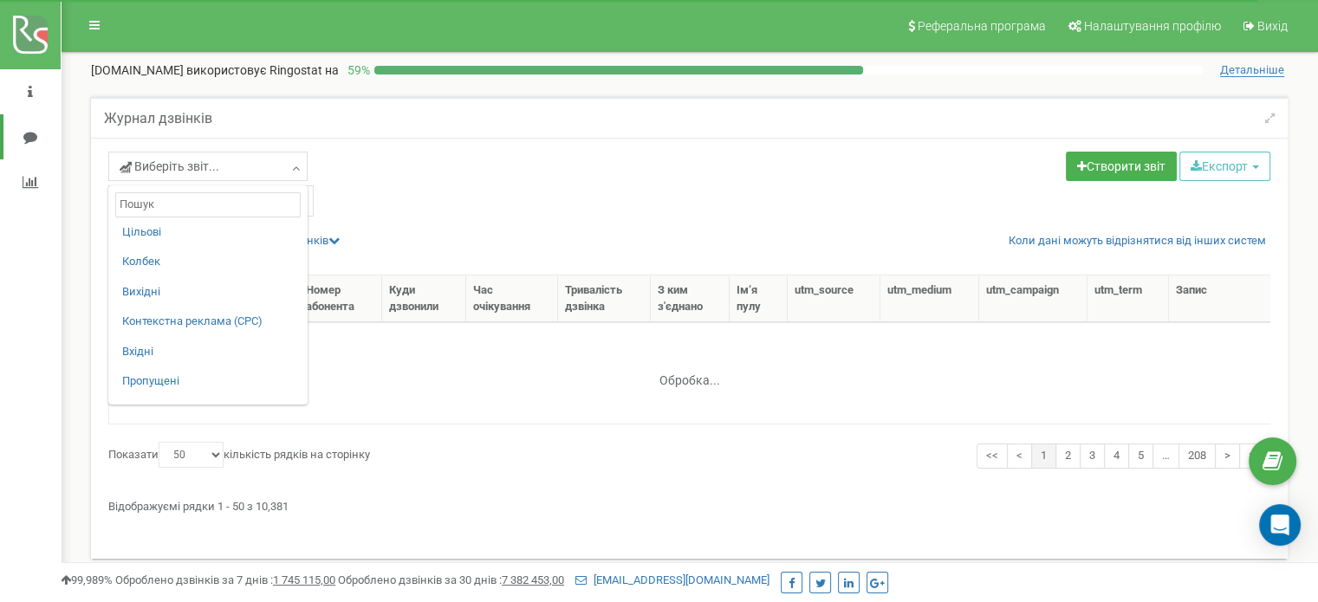
drag, startPoint x: 437, startPoint y: 170, endPoint x: 319, endPoint y: 167, distance: 117.8
click at [437, 170] on div "Виберіть звіт... Цільові Колбек Вихідні Контекстна реклама (CPC) Вхідні Пропуще…" at bounding box center [392, 169] width 568 height 34
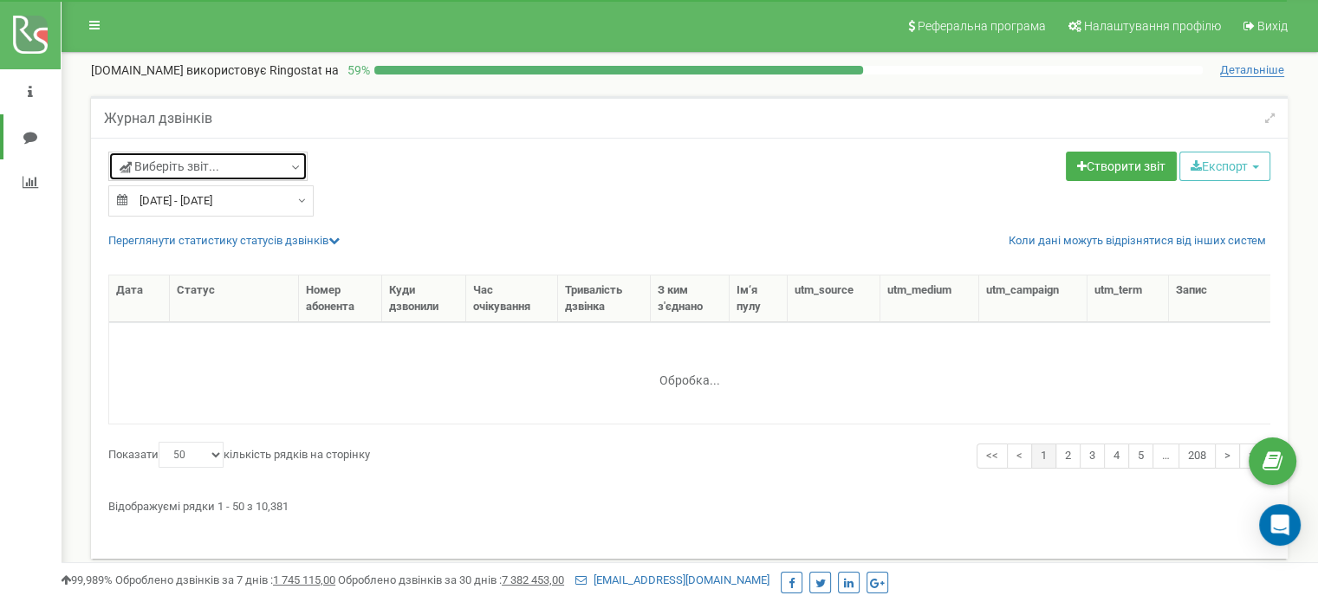
click at [284, 167] on link "Виберіть звіт..." at bounding box center [207, 166] width 199 height 29
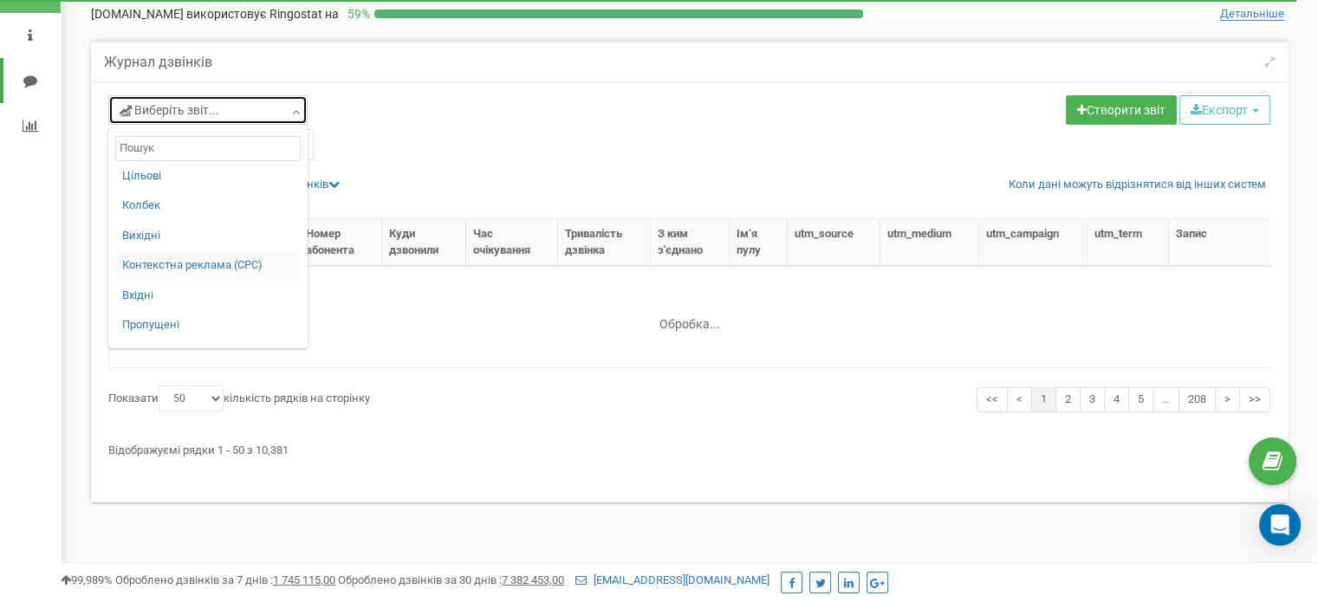
scroll to position [87, 0]
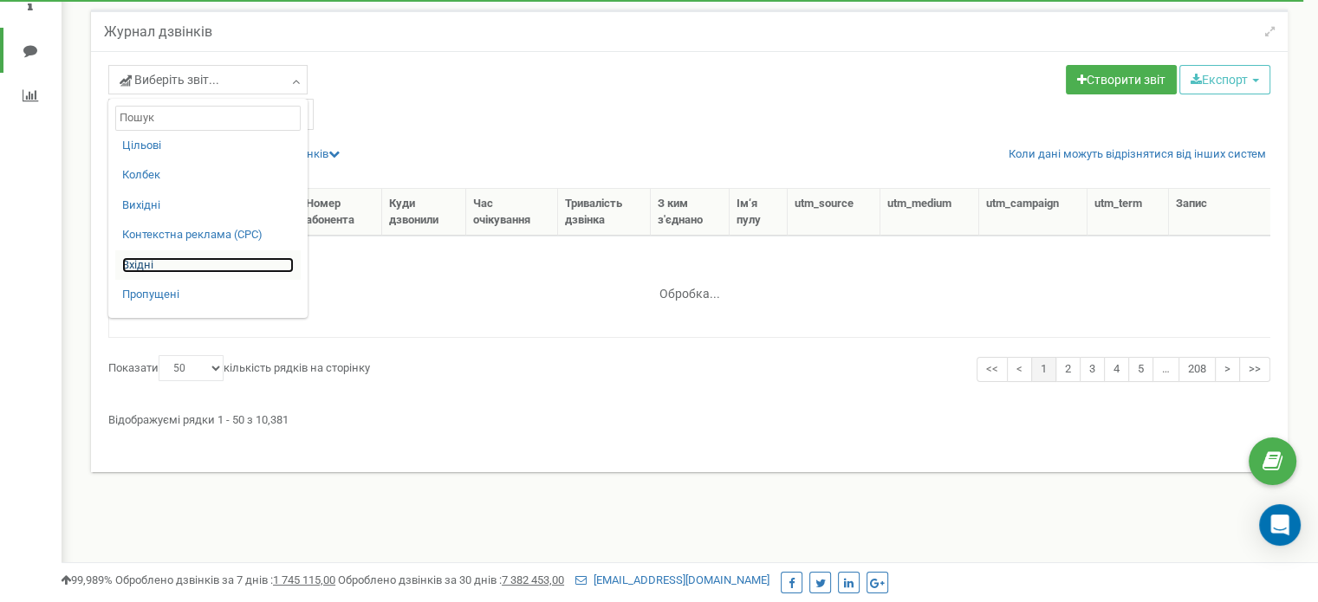
click at [169, 261] on link "Вхідні" at bounding box center [208, 265] width 172 height 16
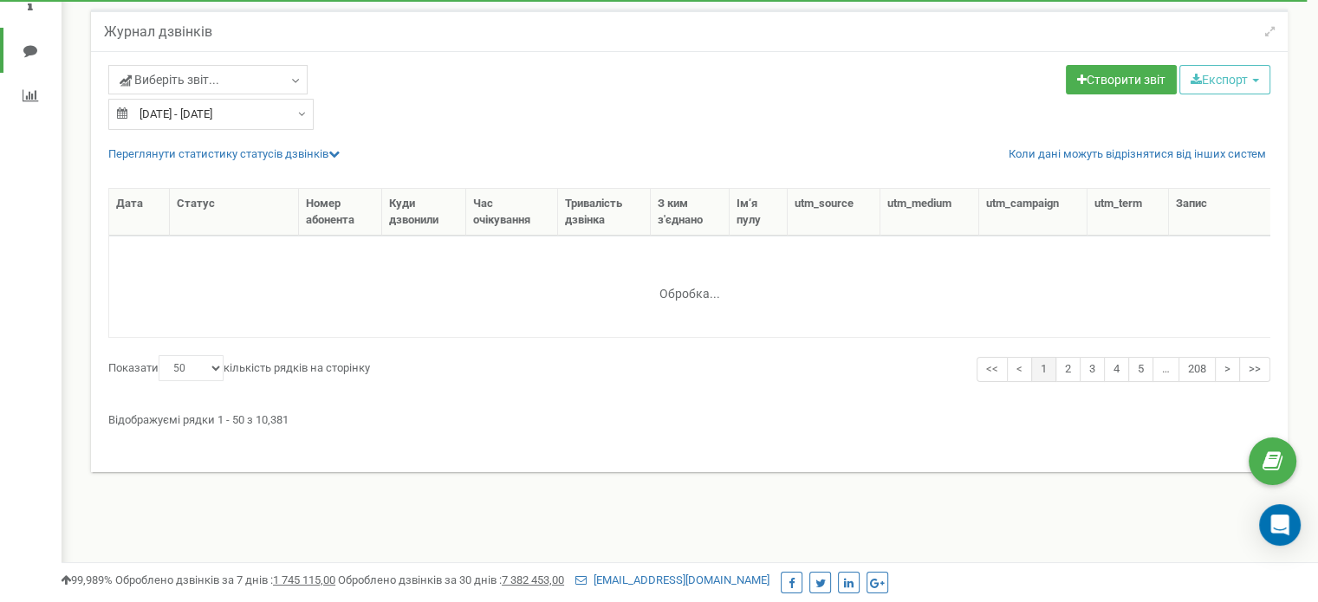
click at [447, 124] on div "Виберіть звіт... Цільові Колбек Вихідні Контекстна реклама (CPC) Вхідні Пропуще…" at bounding box center [392, 97] width 594 height 65
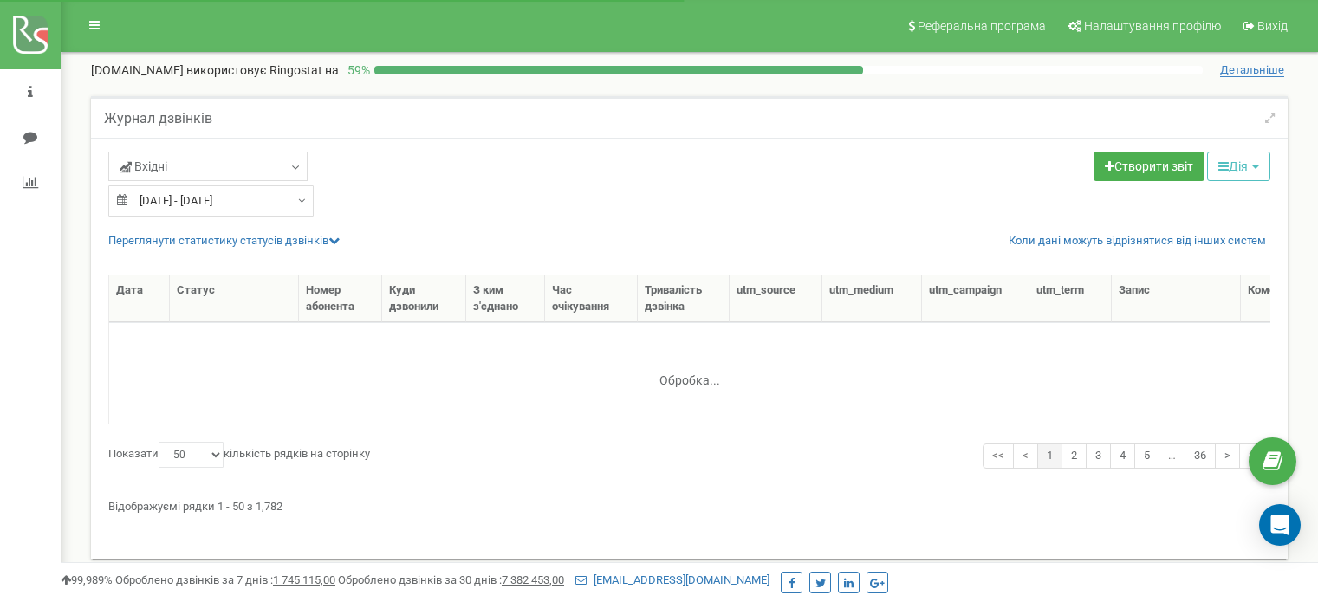
select select "50"
click at [275, 172] on link "Вхідні" at bounding box center [207, 166] width 199 height 29
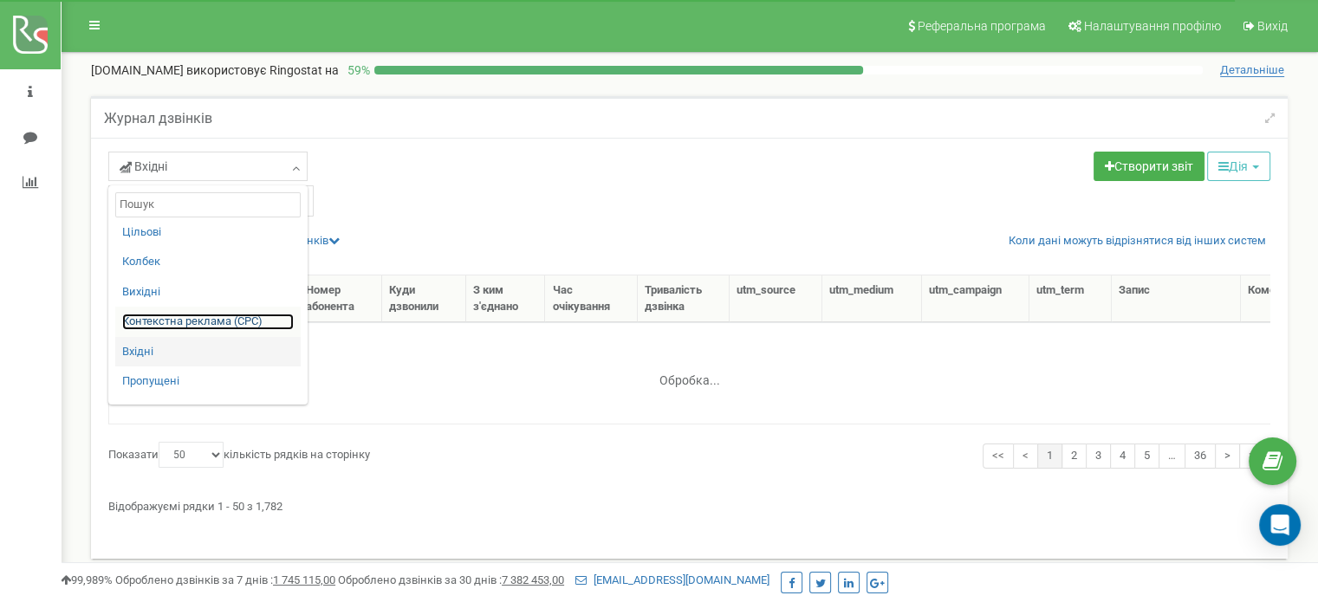
click at [172, 323] on link "Контекстна реклама (CPC)" at bounding box center [208, 322] width 172 height 16
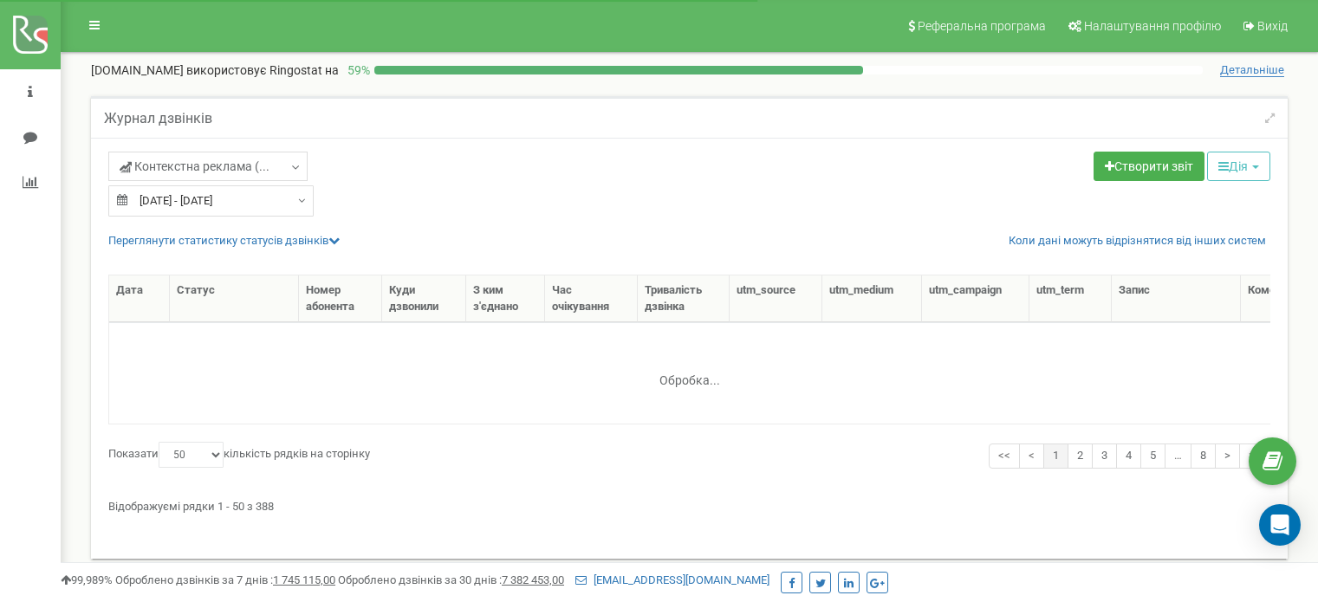
select select "50"
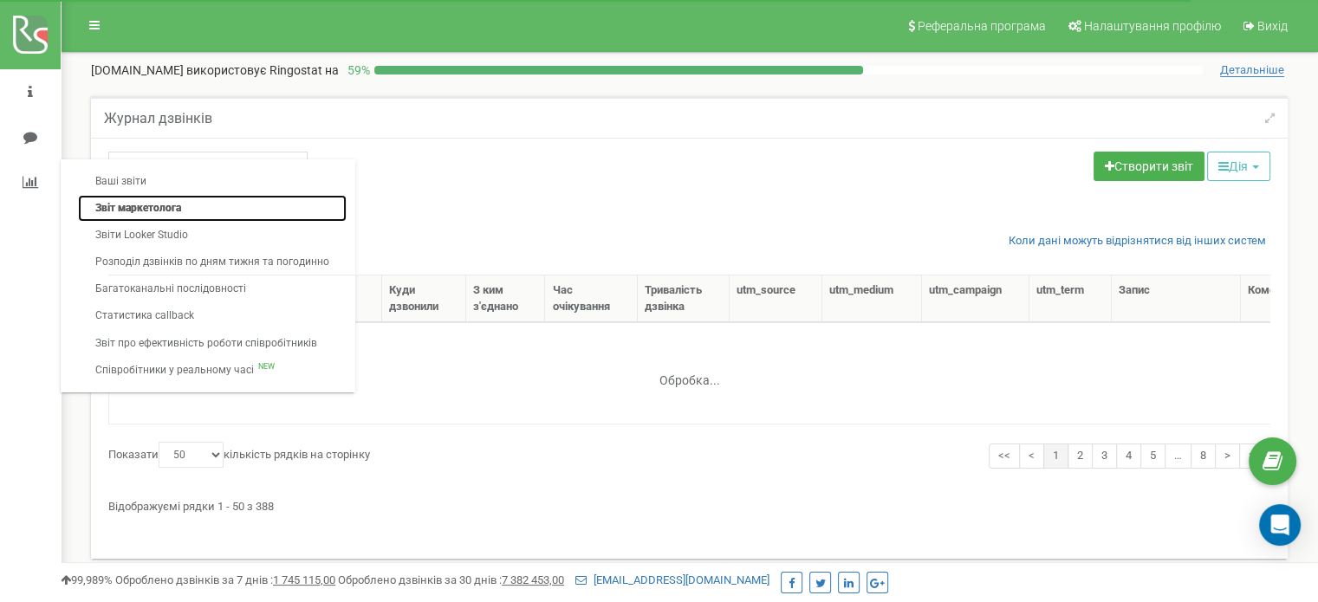
click at [122, 207] on link "Звіт маркетолога" at bounding box center [212, 208] width 269 height 27
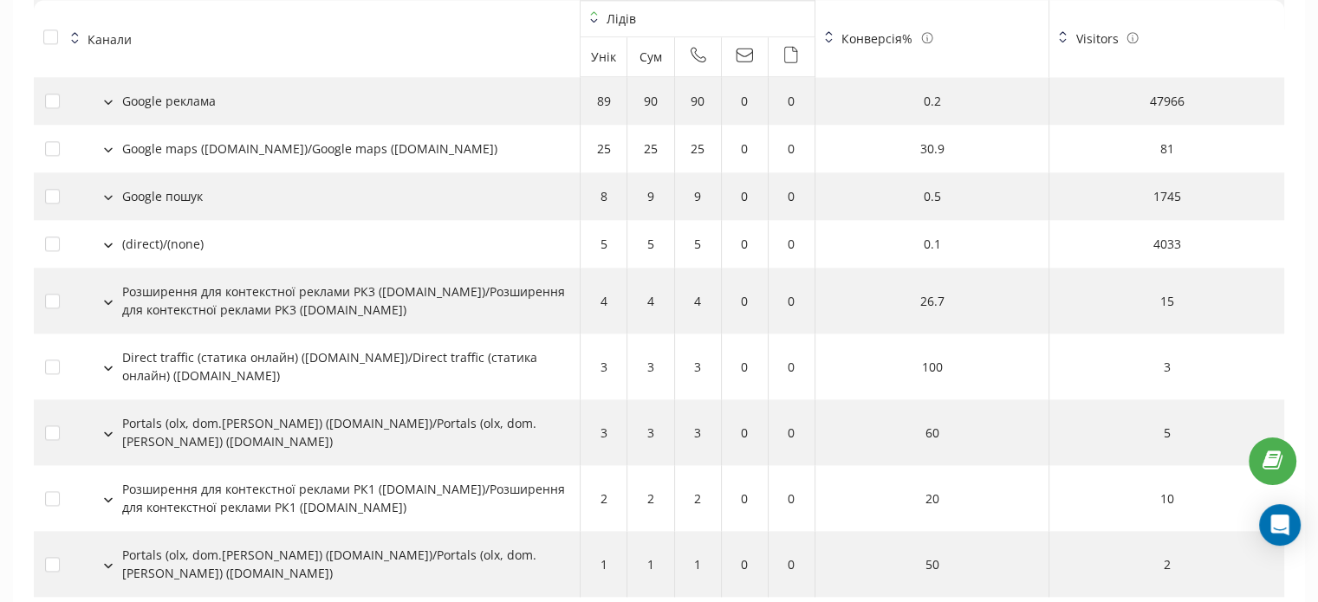
scroll to position [2140, 0]
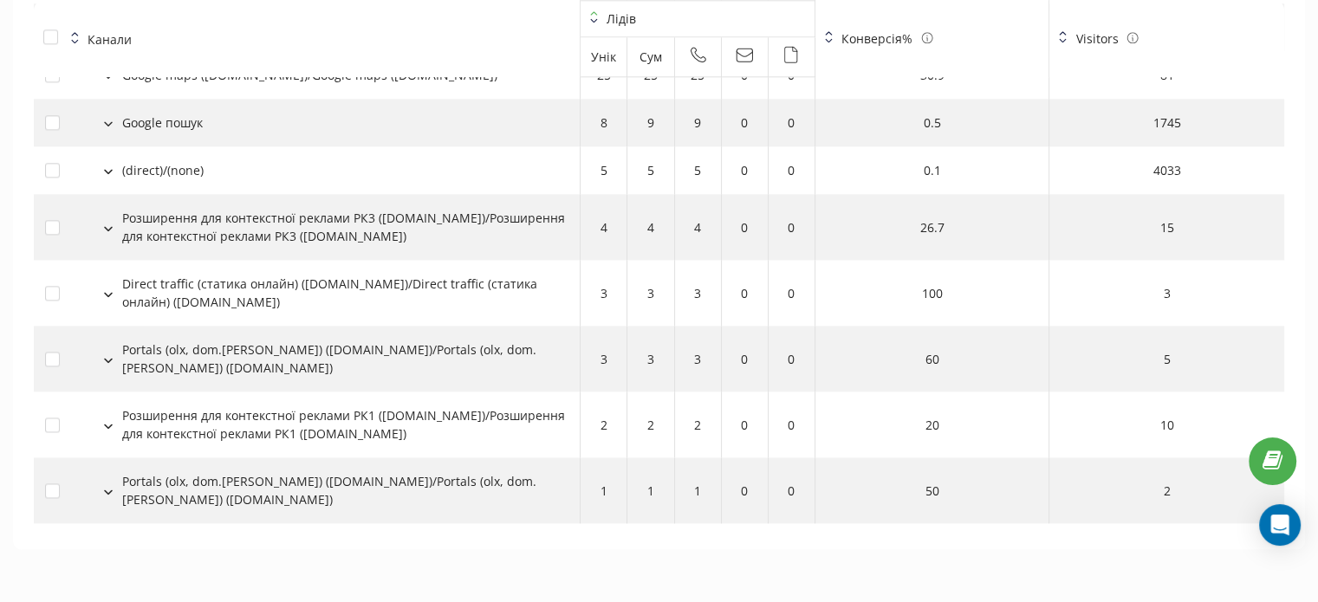
click at [107, 499] on div "Portals (olx, dom.[PERSON_NAME]) ([DOMAIN_NAME])/Portals (olx, dom.[PERSON_NAME…" at bounding box center [306, 490] width 523 height 36
click at [107, 492] on icon at bounding box center [108, 491] width 9 height 5
click at [111, 491] on icon at bounding box center [108, 491] width 9 height 5
